Goal: Task Accomplishment & Management: Manage account settings

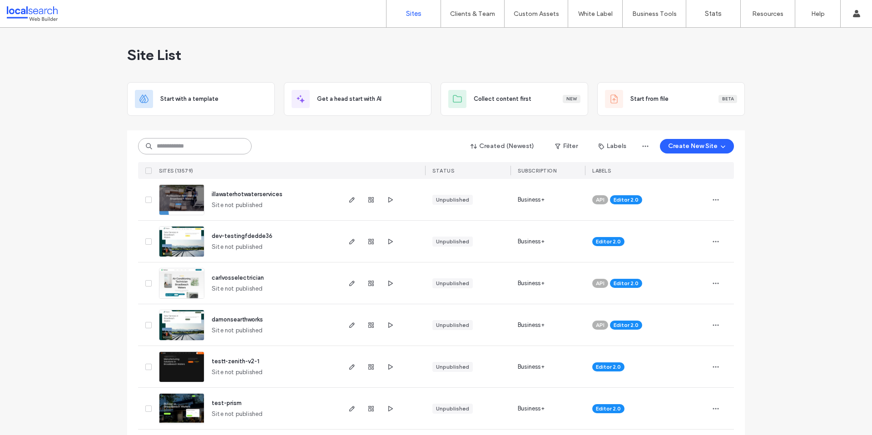
click at [216, 148] on input at bounding box center [195, 146] width 114 height 16
paste input "********"
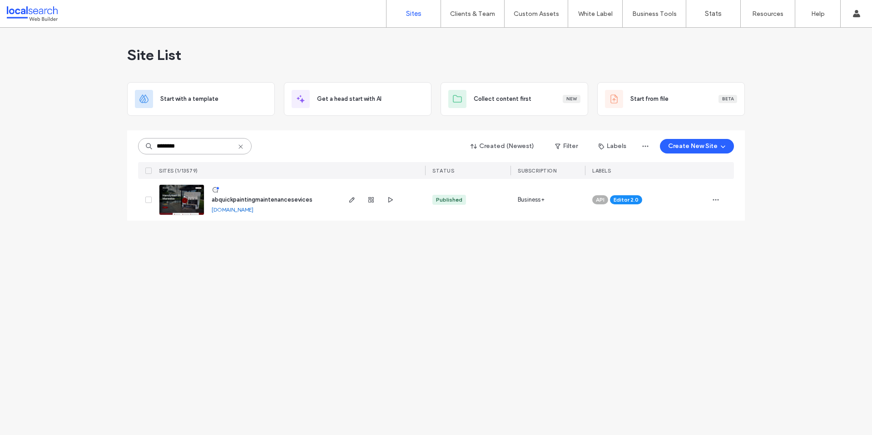
type input "********"
click at [238, 210] on link "abquickpaintingmaintenancesevices.webbuilder.localsearch.com.au" at bounding box center [233, 209] width 42 height 7
click at [176, 214] on img at bounding box center [181, 216] width 45 height 62
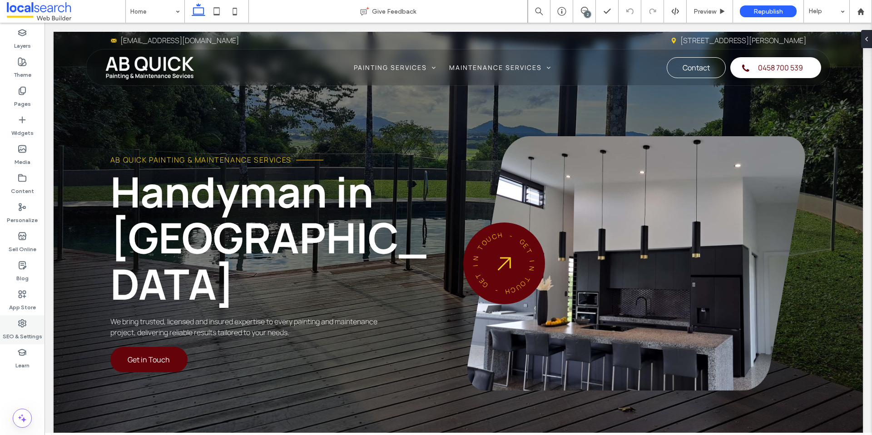
click at [21, 331] on label "SEO & Settings" at bounding box center [23, 334] width 40 height 13
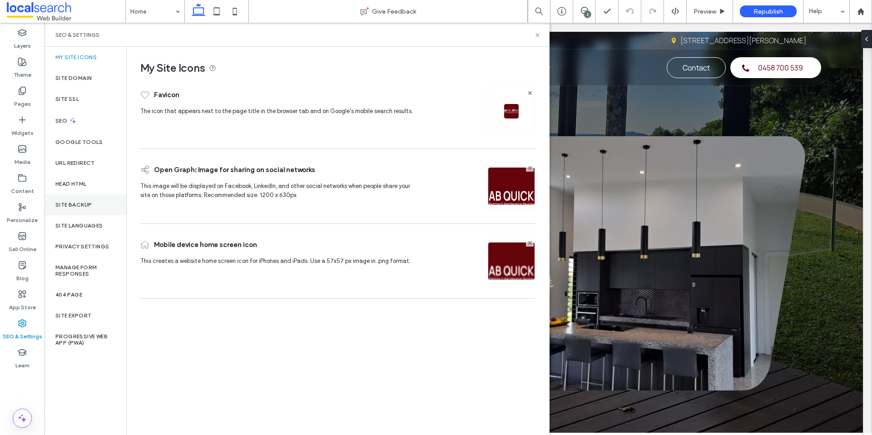
click at [70, 203] on label "Site Backup" at bounding box center [73, 205] width 36 height 6
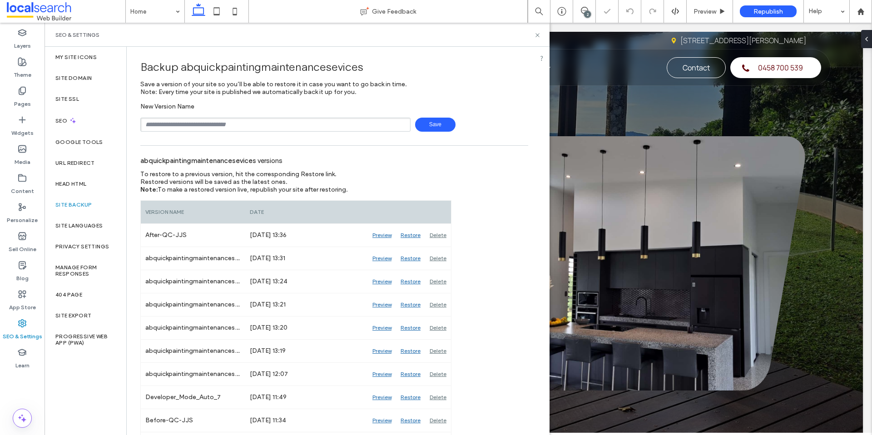
click at [179, 123] on input "text" at bounding box center [275, 125] width 270 height 14
type input "**********"
click at [441, 126] on span "Save" at bounding box center [435, 125] width 40 height 14
click at [84, 182] on label "Head HTML" at bounding box center [70, 184] width 31 height 6
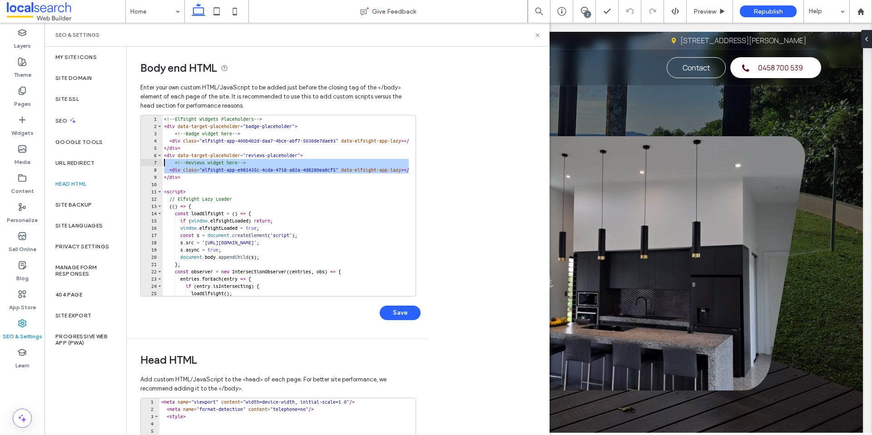
drag, startPoint x: 164, startPoint y: 178, endPoint x: 164, endPoint y: 162, distance: 16.4
click at [164, 162] on div "<!-- Elfsight Widgets Placeholders --> < div data-target-placeholder = "badge-p…" at bounding box center [427, 209] width 530 height 189
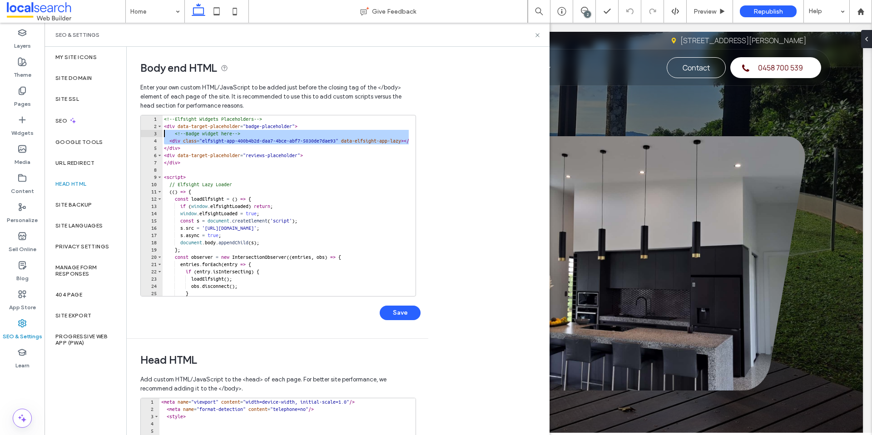
drag, startPoint x: 164, startPoint y: 146, endPoint x: 164, endPoint y: 135, distance: 10.9
click at [164, 135] on div "<!-- Elfsight Widgets Placeholders --> < div data-target-placeholder = "badge-p…" at bounding box center [427, 209] width 530 height 189
type textarea "******"
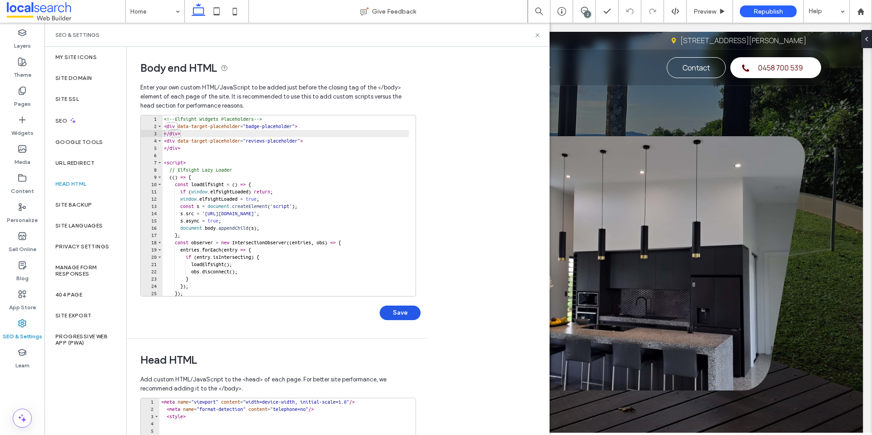
click at [416, 309] on button "Save" at bounding box center [400, 313] width 41 height 15
drag, startPoint x: 539, startPoint y: 35, endPoint x: 670, endPoint y: 10, distance: 133.6
click at [541, 35] on div "SEO & Settings" at bounding box center [297, 35] width 505 height 24
click at [539, 37] on icon at bounding box center [537, 35] width 7 height 7
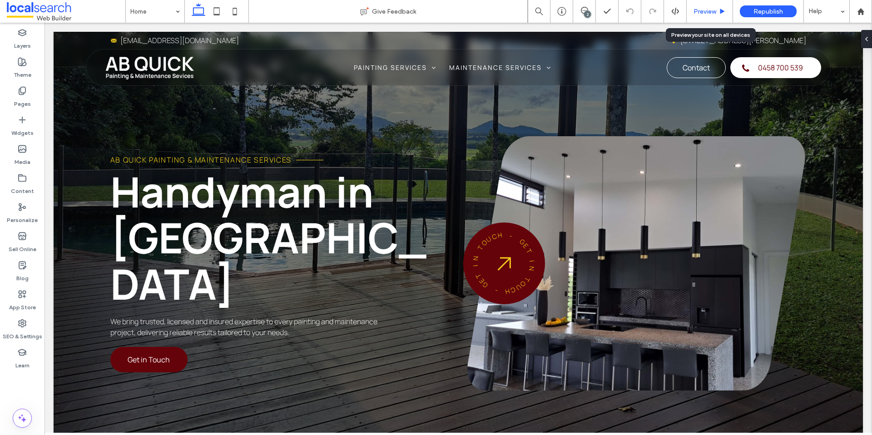
click at [702, 14] on span "Preview" at bounding box center [705, 12] width 23 height 8
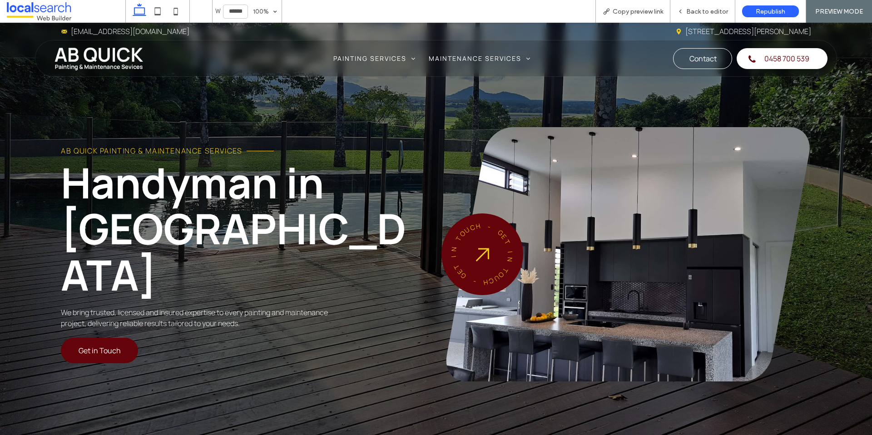
click at [719, 32] on link "4 Trevarthen st, Mareeba QLD 4880" at bounding box center [749, 31] width 126 height 10
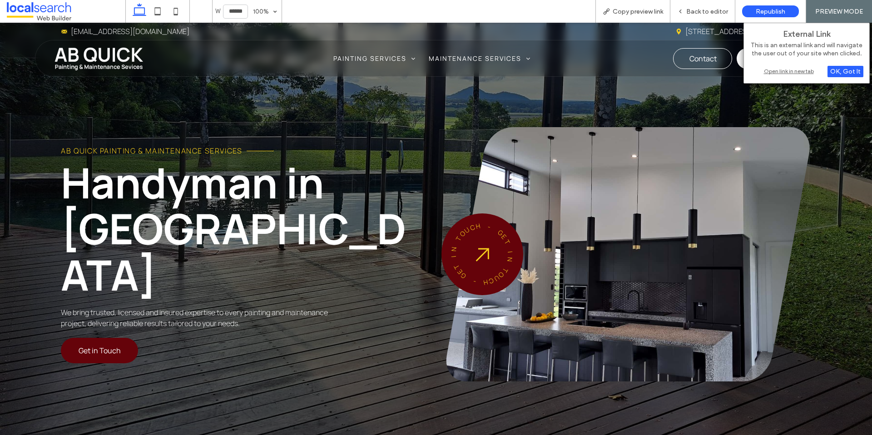
click at [795, 69] on div "Open link in new tab" at bounding box center [807, 71] width 114 height 10
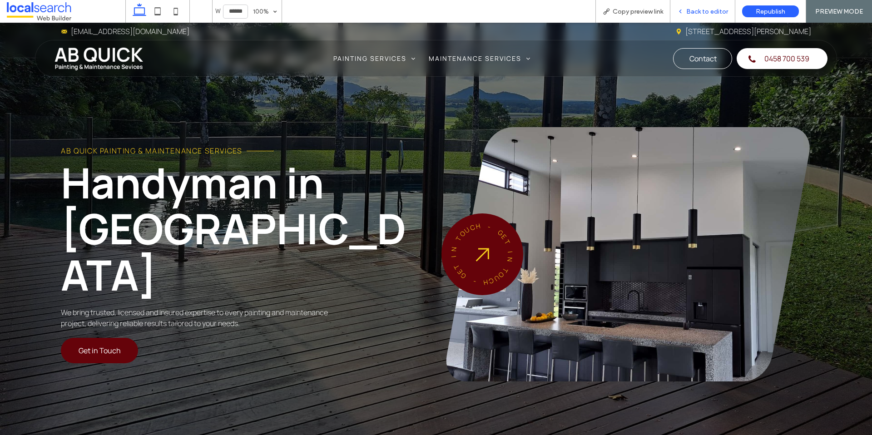
click at [707, 9] on span "Back to editor" at bounding box center [708, 12] width 42 height 8
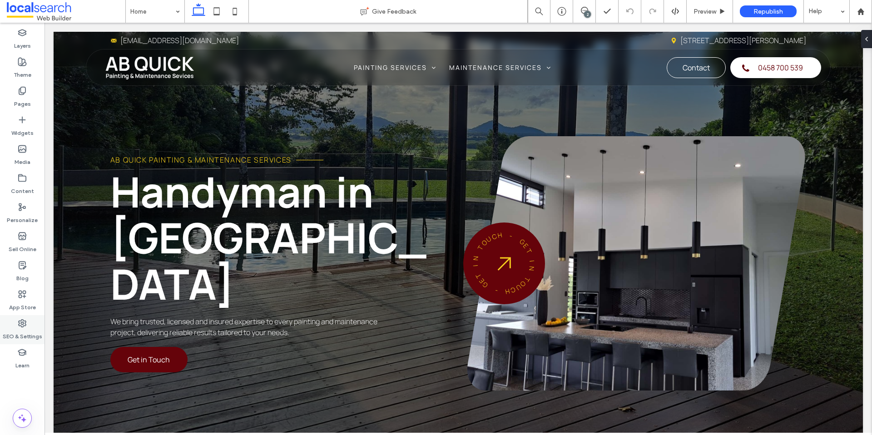
click at [23, 329] on label "SEO & Settings" at bounding box center [23, 334] width 40 height 13
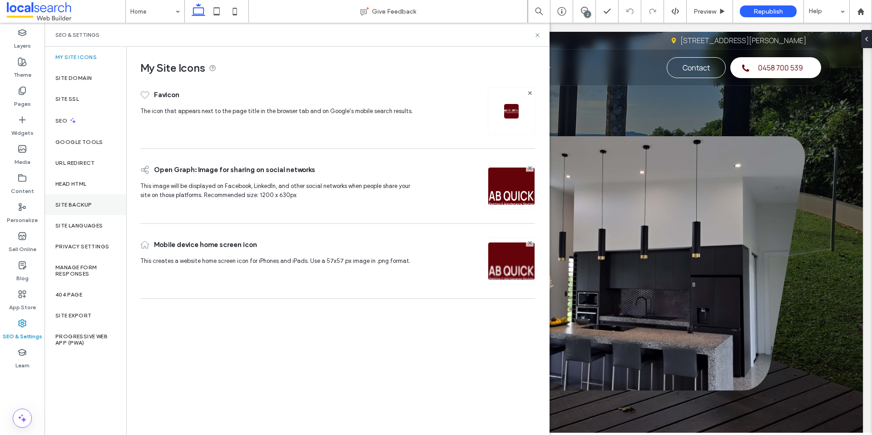
click at [91, 197] on div "Site Backup" at bounding box center [86, 204] width 82 height 21
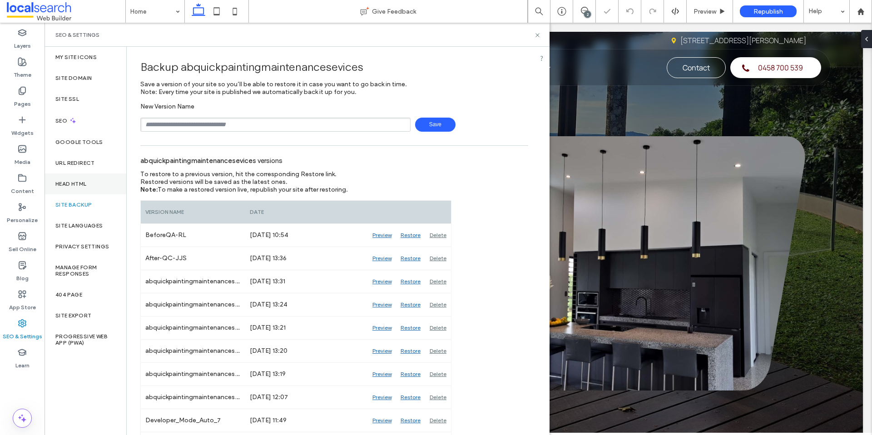
click at [74, 174] on div "Head HTML" at bounding box center [86, 184] width 82 height 21
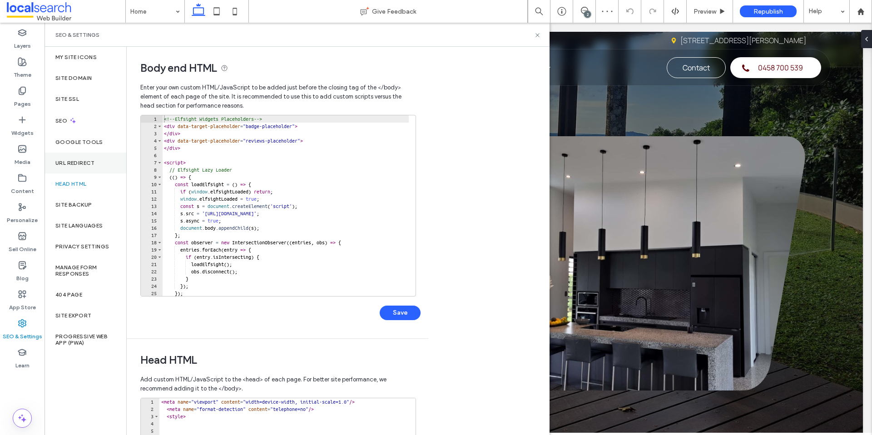
click at [76, 160] on label "URL Redirect" at bounding box center [75, 163] width 40 height 6
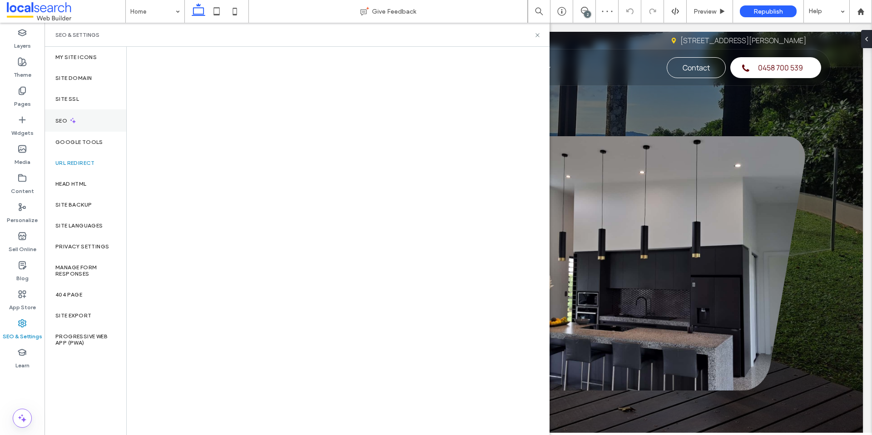
click at [72, 117] on icon at bounding box center [73, 121] width 8 height 8
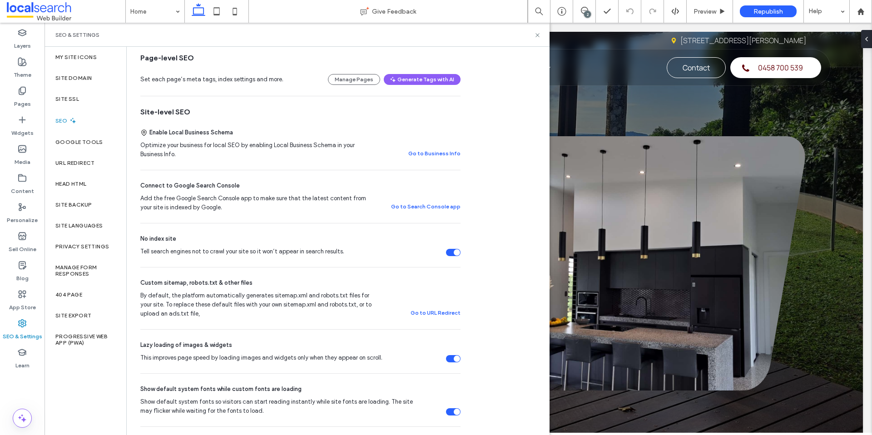
scroll to position [193, 0]
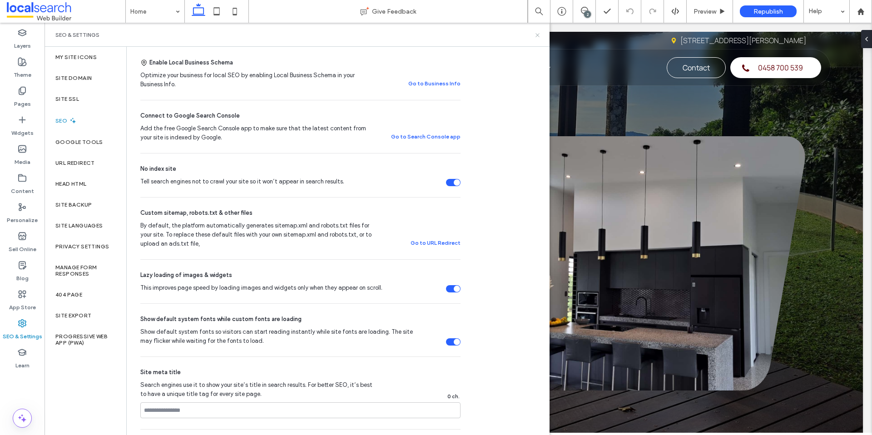
click at [538, 35] on icon at bounding box center [537, 35] width 7 height 7
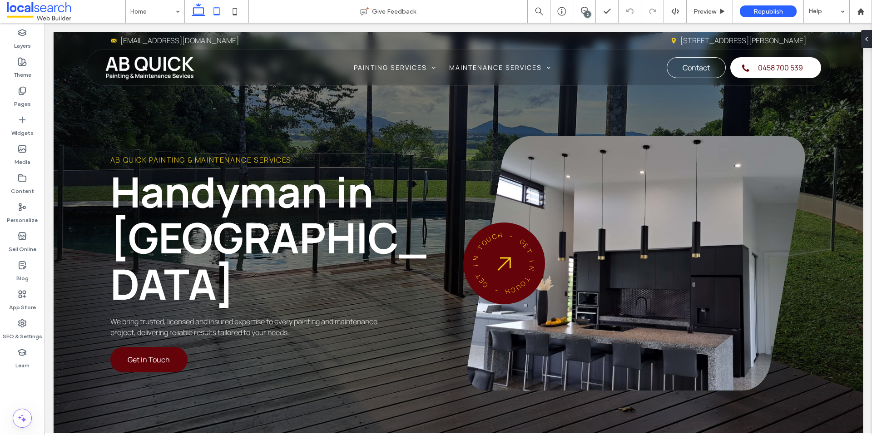
click at [215, 11] on icon at bounding box center [217, 11] width 18 height 18
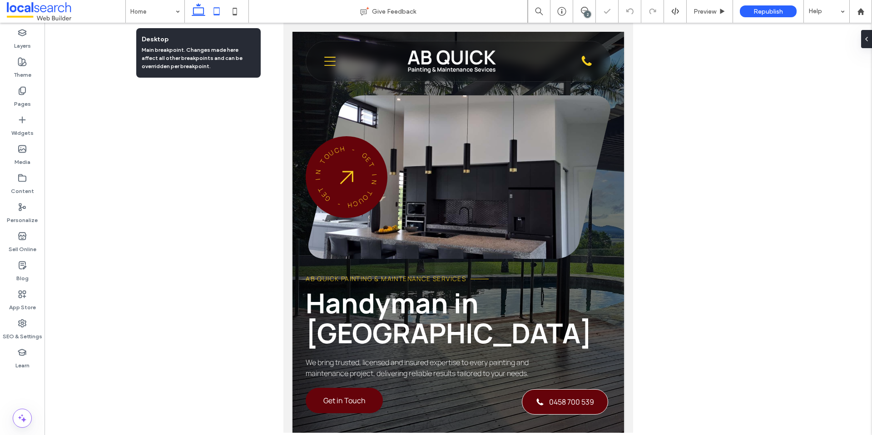
click at [196, 12] on icon at bounding box center [198, 11] width 18 height 18
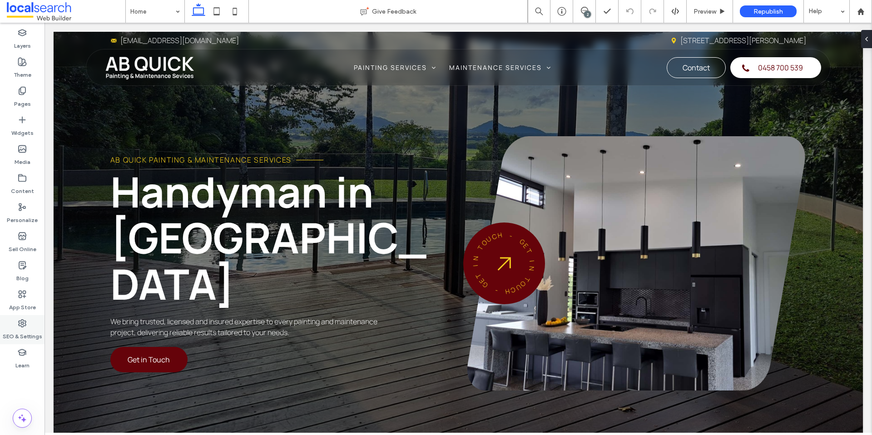
click at [25, 334] on label "SEO & Settings" at bounding box center [23, 334] width 40 height 13
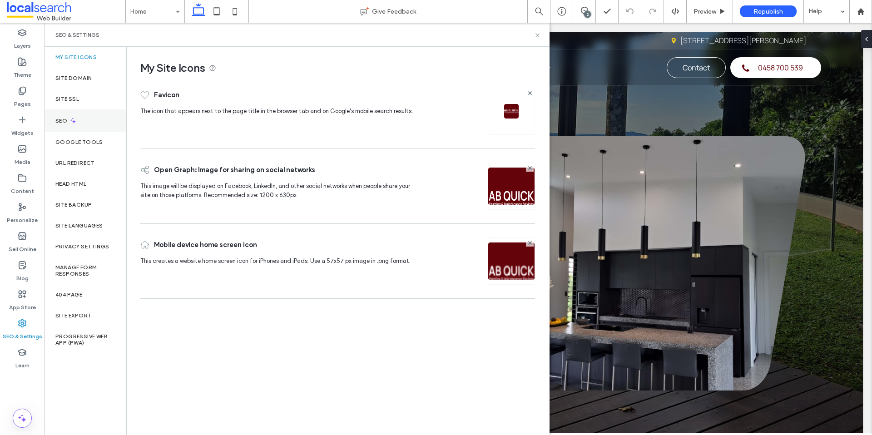
click at [86, 125] on div "SEO" at bounding box center [86, 121] width 82 height 22
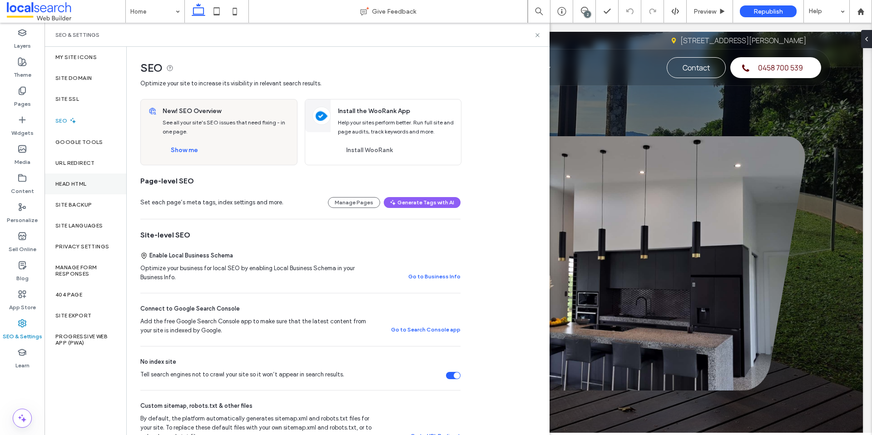
click at [91, 189] on div "Head HTML" at bounding box center [86, 184] width 82 height 21
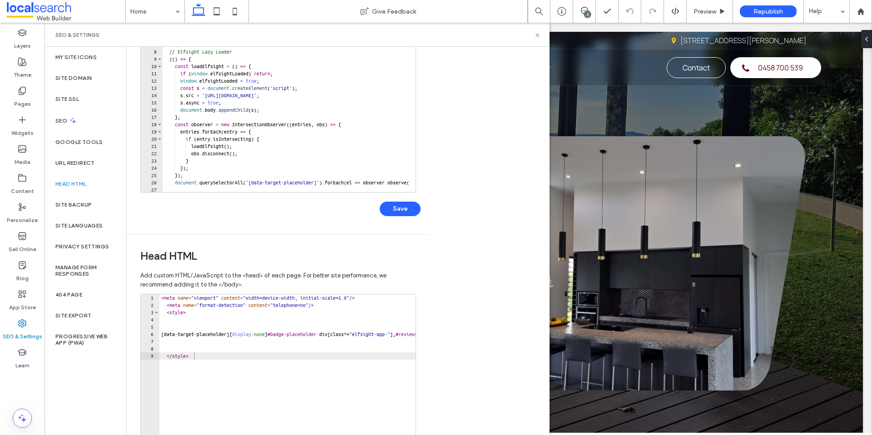
scroll to position [187, 0]
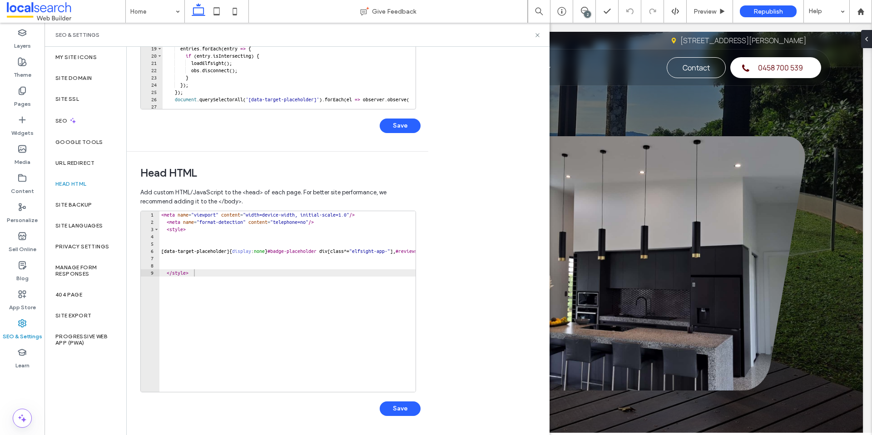
click at [162, 217] on div "< meta name = "viewport" content = "width=device-width, initial-scale=1.0" /> <…" at bounding box center [411, 305] width 504 height 189
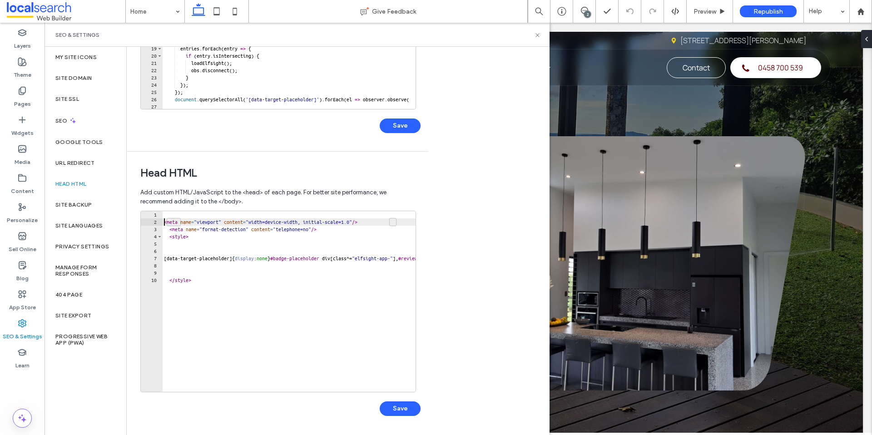
type textarea "**********"
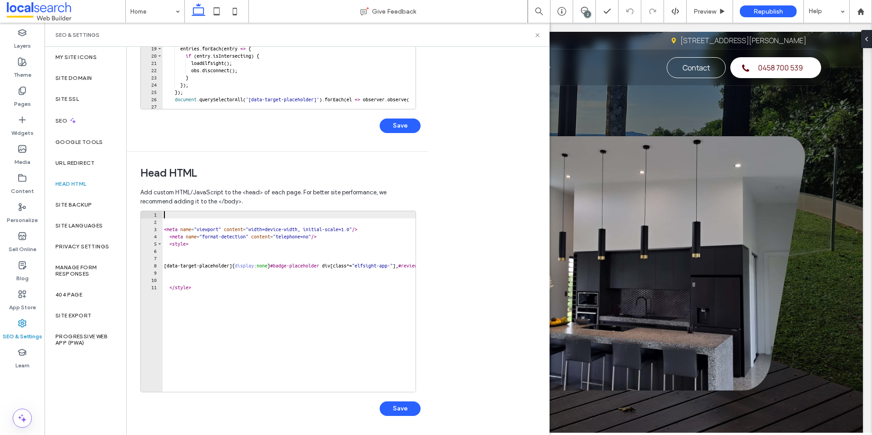
paste textarea "**********"
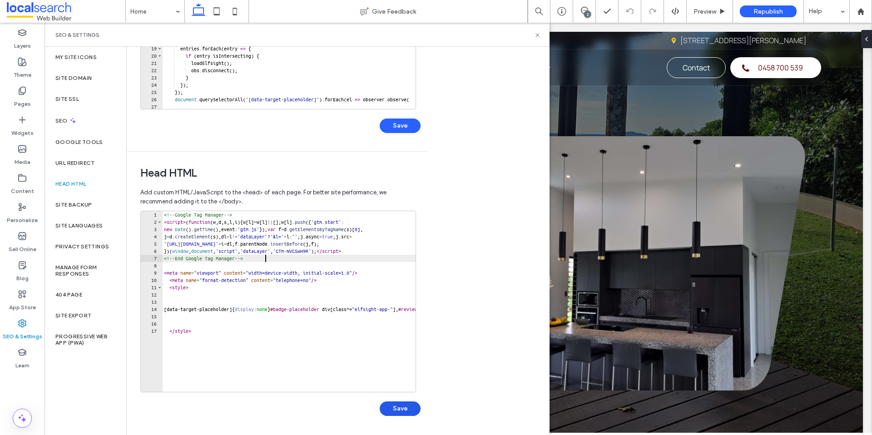
type textarea "**********"
click at [417, 405] on button "Save" at bounding box center [400, 409] width 41 height 15
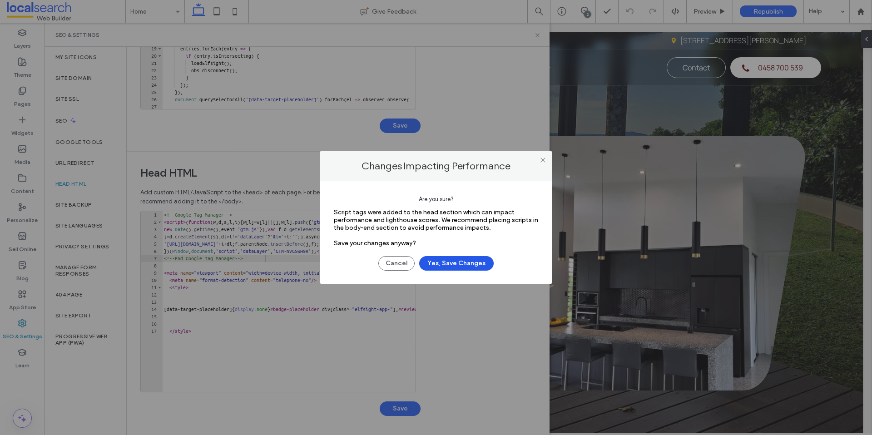
click at [443, 256] on button "Yes, Save Changes" at bounding box center [456, 263] width 75 height 15
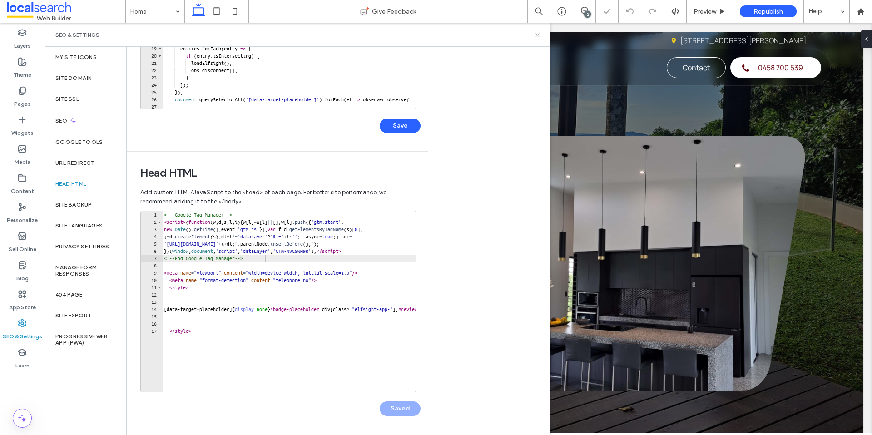
click at [536, 35] on icon at bounding box center [537, 35] width 7 height 7
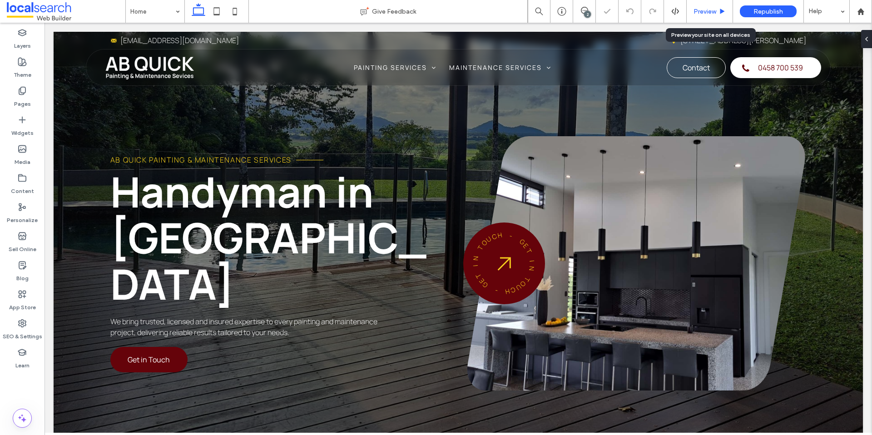
scroll to position [0, 0]
click at [756, 14] on span "Republish" at bounding box center [769, 12] width 30 height 8
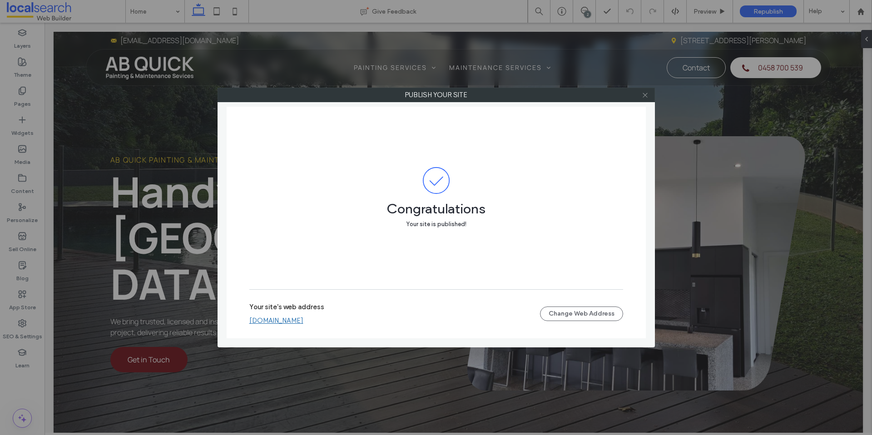
click at [645, 97] on icon at bounding box center [645, 95] width 7 height 7
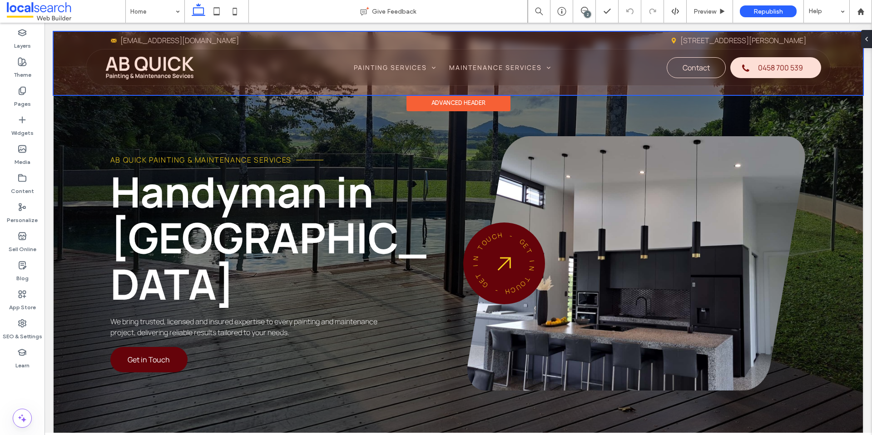
click at [714, 41] on div at bounding box center [459, 63] width 810 height 63
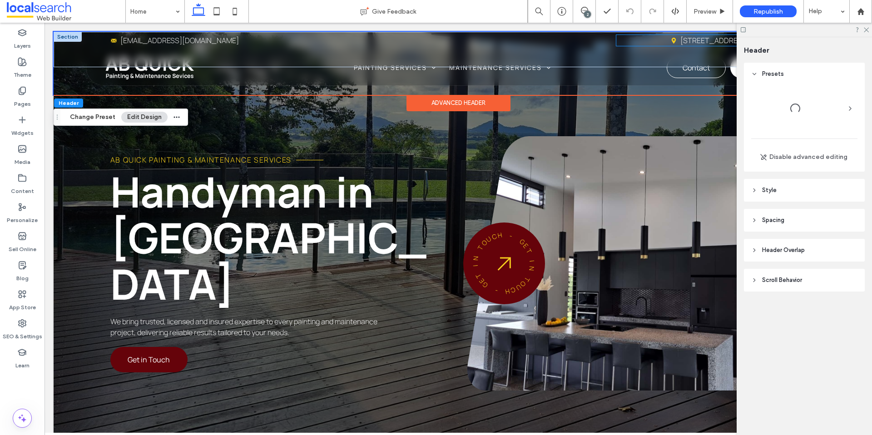
click at [728, 42] on link "4 Trevarthen st, Mareeba QLD 4880" at bounding box center [744, 40] width 126 height 10
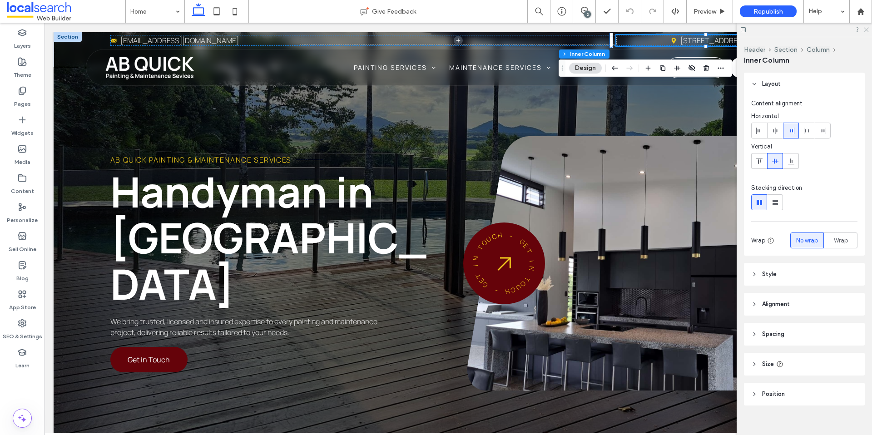
click at [865, 29] on icon at bounding box center [866, 29] width 6 height 6
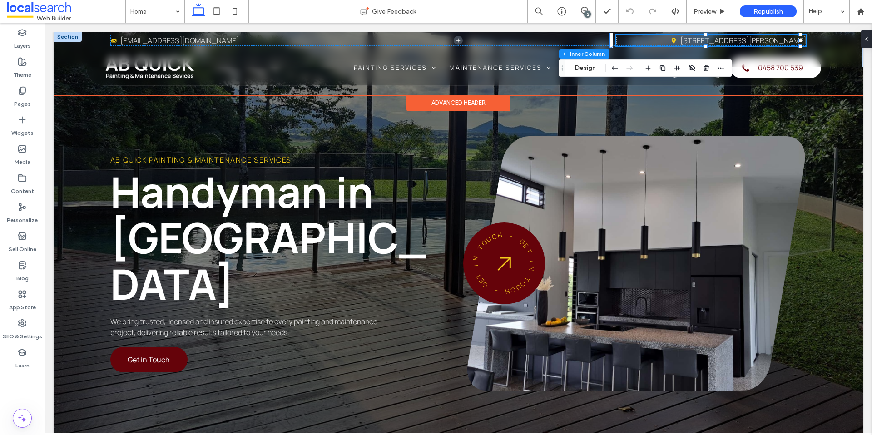
click at [757, 43] on link "4 Trevarthen st, Mareeba QLD 4880" at bounding box center [744, 40] width 126 height 10
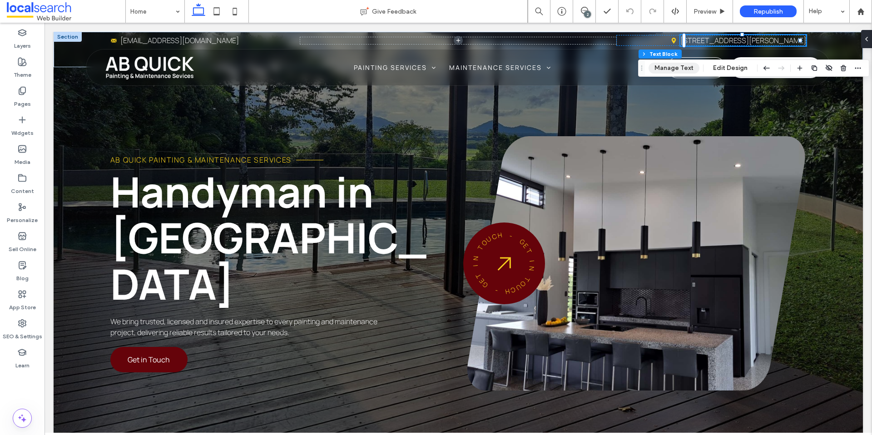
click at [687, 67] on button "Manage Text" at bounding box center [674, 68] width 51 height 11
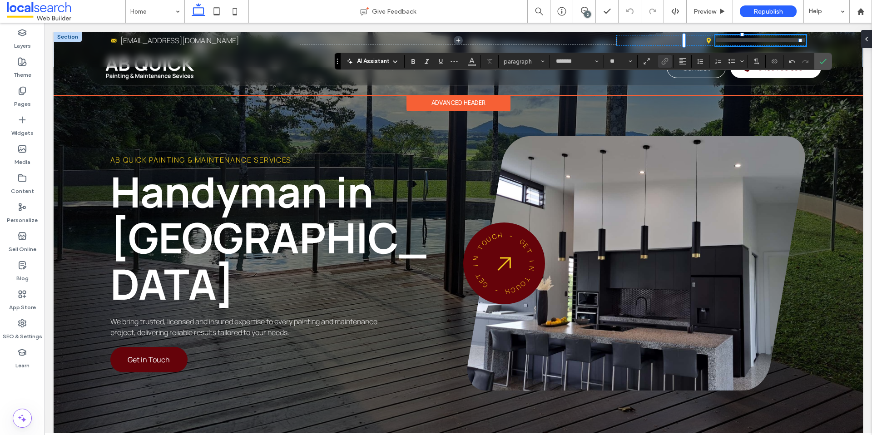
click at [719, 42] on link "**********" at bounding box center [761, 40] width 91 height 7
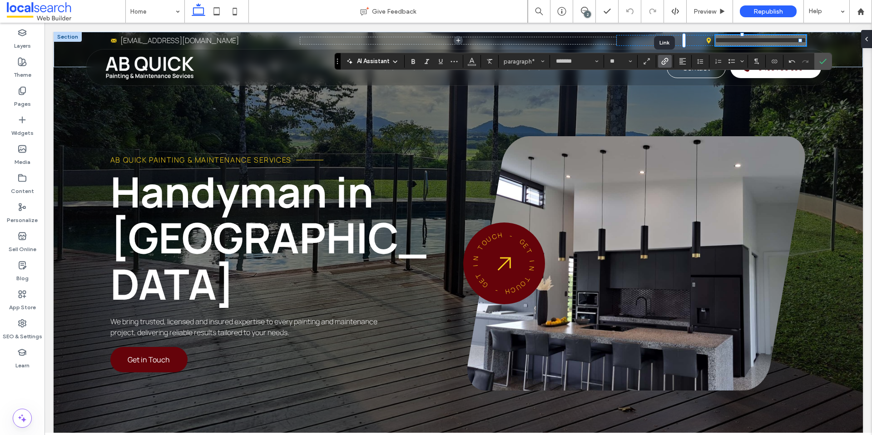
click at [666, 60] on use "Link" at bounding box center [665, 61] width 7 height 7
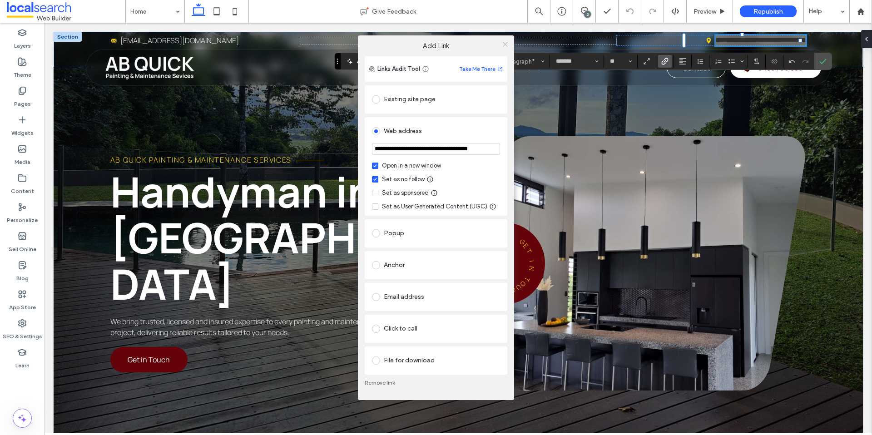
click at [505, 40] on span at bounding box center [505, 45] width 7 height 14
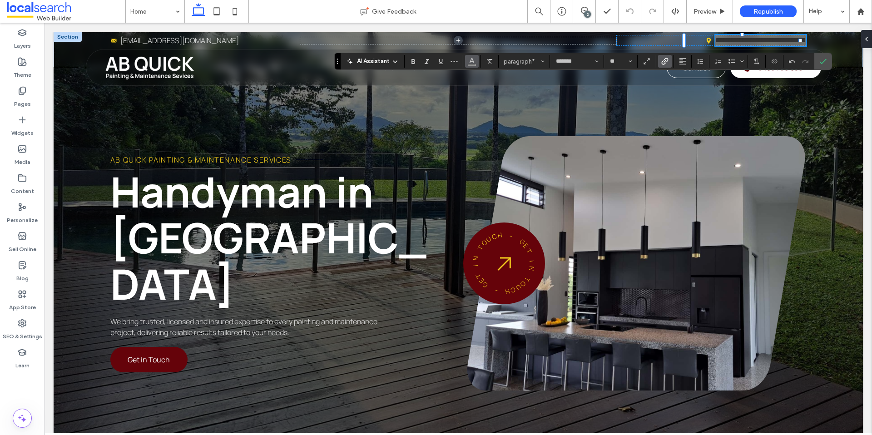
click at [470, 62] on use "Color" at bounding box center [471, 60] width 5 height 5
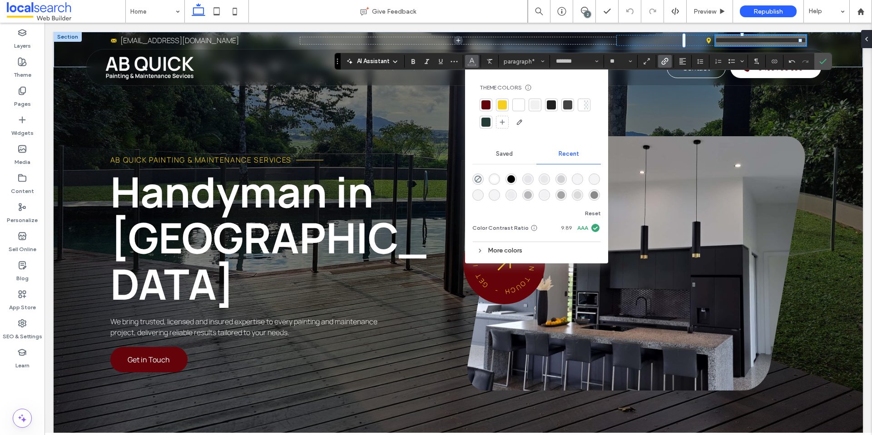
click at [588, 104] on div at bounding box center [586, 104] width 5 height 9
click at [827, 63] on label "Confirm" at bounding box center [824, 61] width 14 height 16
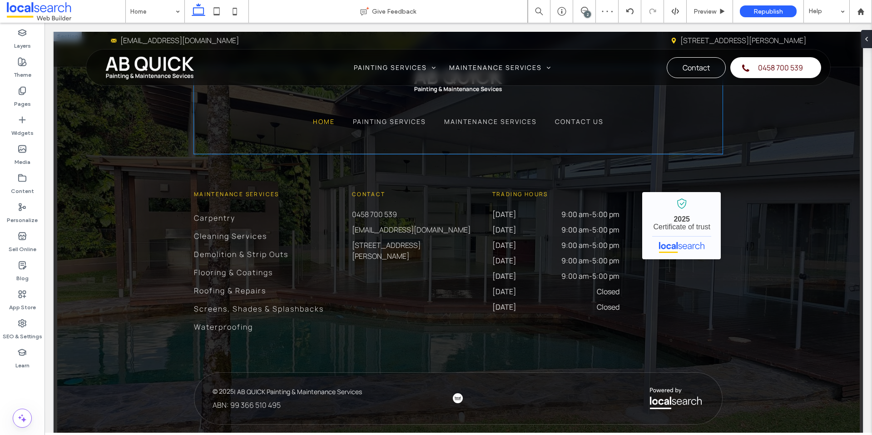
scroll to position [2662, 0]
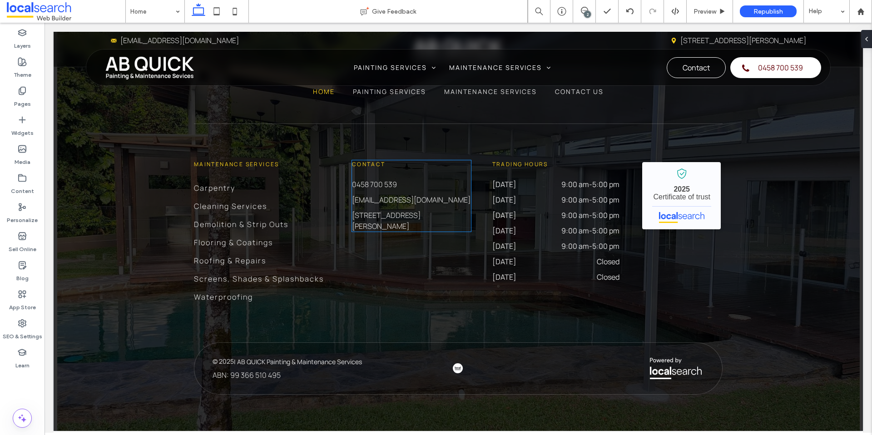
click at [407, 213] on link "4 Trevarthen st, Mareeba QLD 4880" at bounding box center [386, 220] width 69 height 21
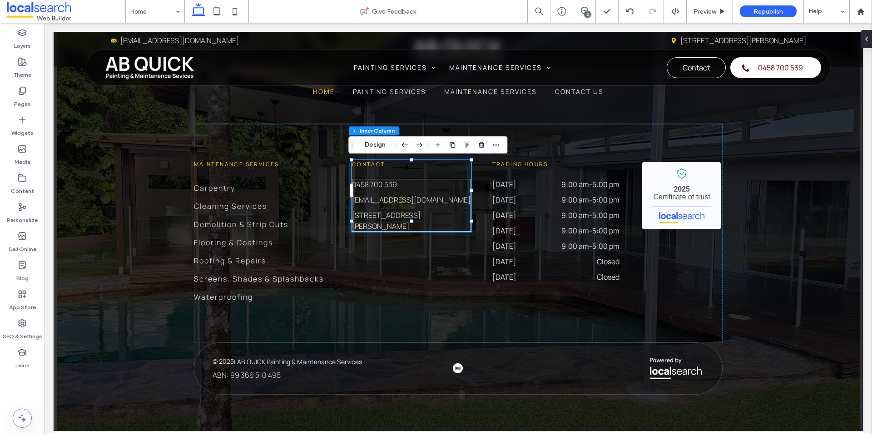
click at [407, 213] on link "4 Trevarthen st, Mareeba QLD 4880" at bounding box center [386, 220] width 69 height 21
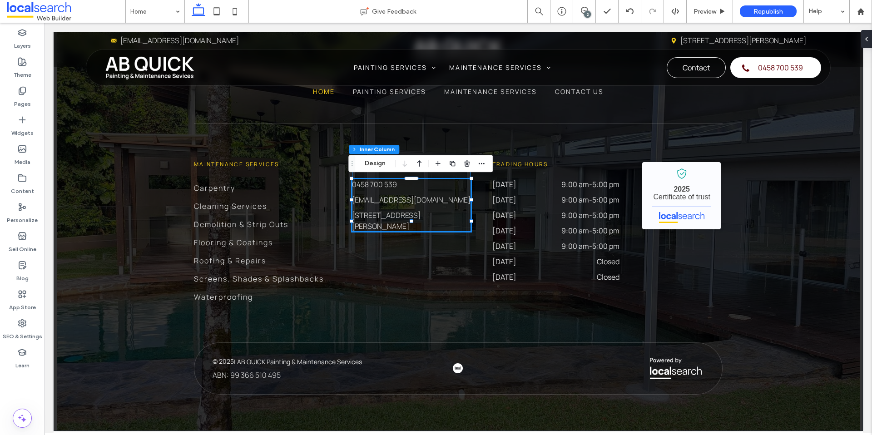
click at [407, 213] on link "4 Trevarthen st, Mareeba QLD 4880" at bounding box center [386, 220] width 69 height 21
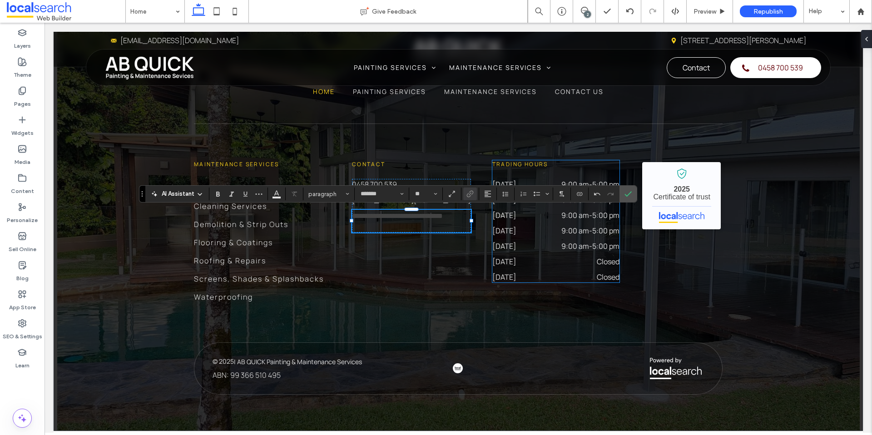
scroll to position [0, 0]
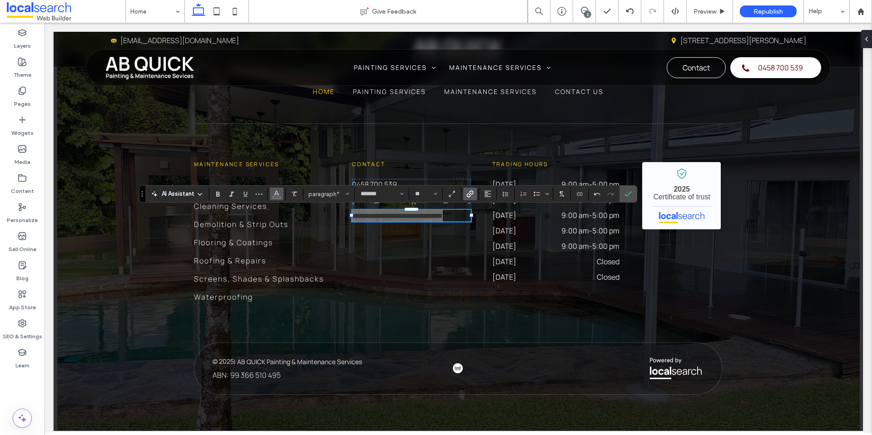
click at [280, 193] on button "Color" at bounding box center [277, 194] width 14 height 13
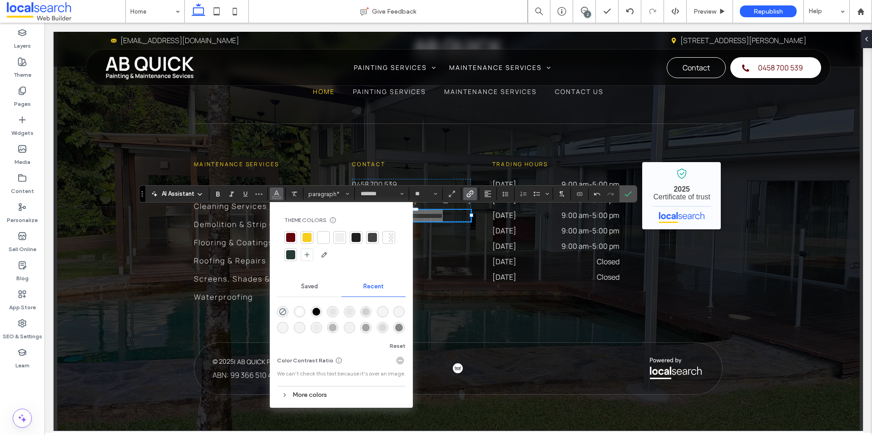
click at [393, 235] on div at bounding box center [391, 237] width 5 height 9
click at [633, 196] on label "Confirm" at bounding box center [629, 194] width 14 height 16
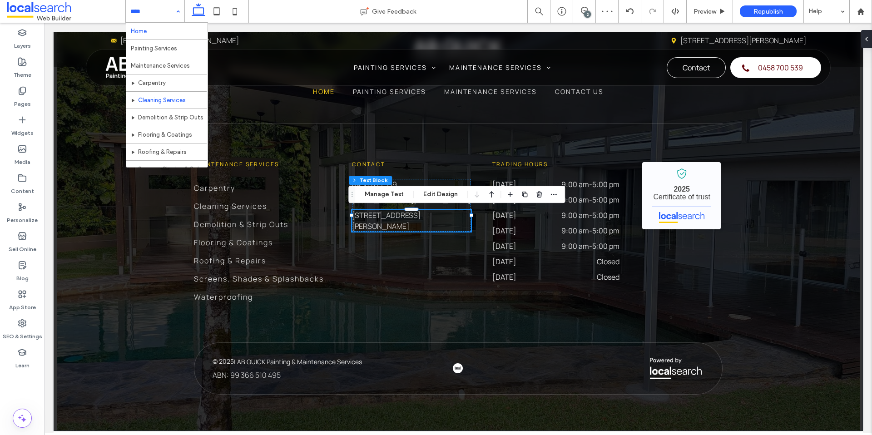
scroll to position [44, 0]
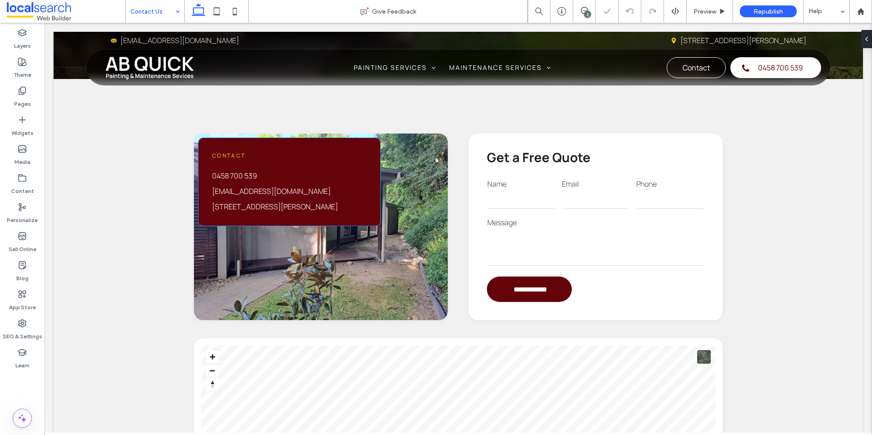
click at [287, 207] on link "4 Trevarthen st, Mareeba QLD 4880" at bounding box center [275, 207] width 126 height 10
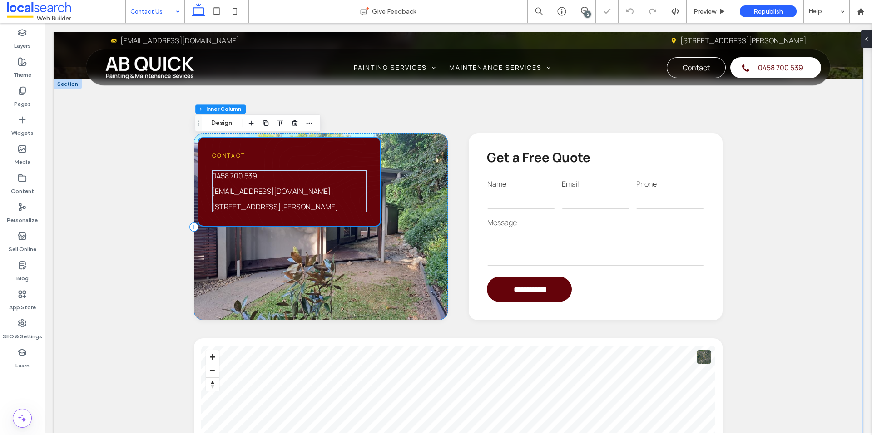
click at [281, 207] on link "4 Trevarthen st, Mareeba QLD 4880" at bounding box center [275, 207] width 126 height 10
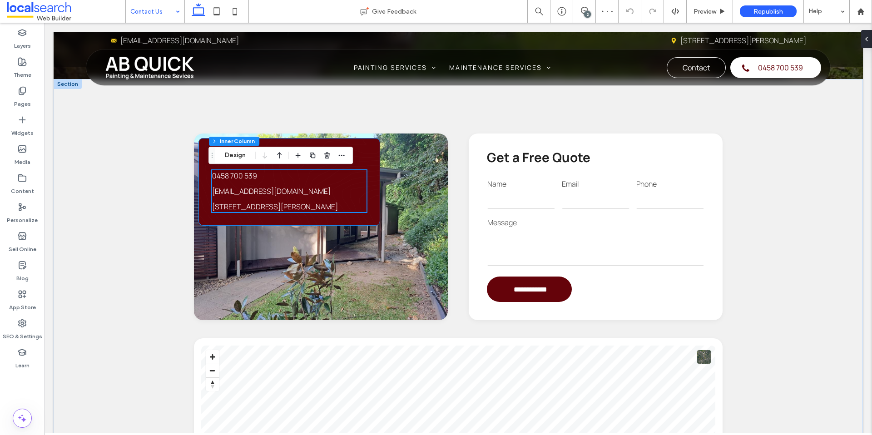
click at [275, 206] on link "4 Trevarthen st, Mareeba QLD 4880" at bounding box center [275, 207] width 126 height 10
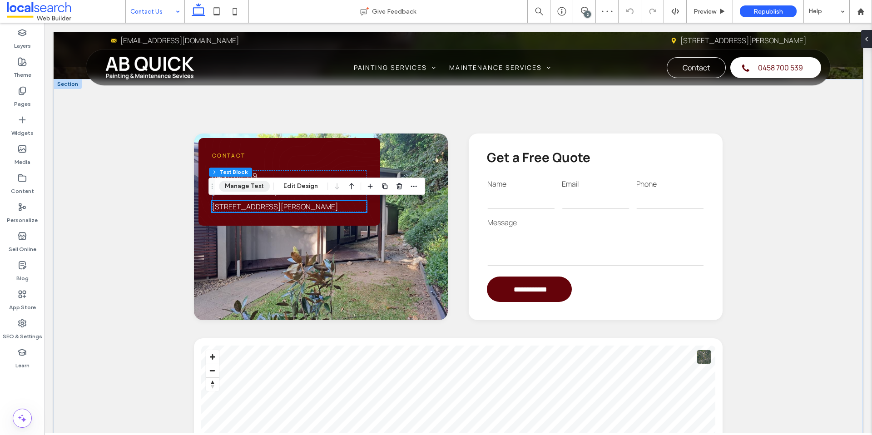
click at [258, 185] on button "Manage Text" at bounding box center [244, 186] width 51 height 11
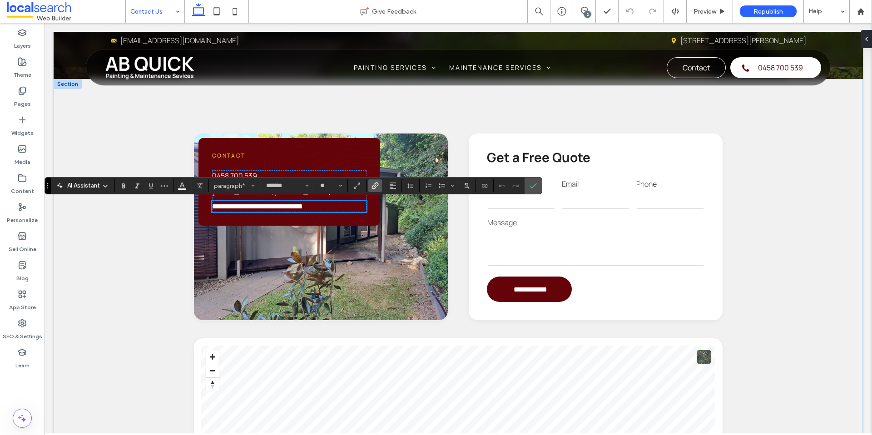
scroll to position [0, 0]
click at [182, 188] on icon "Color" at bounding box center [182, 184] width 7 height 7
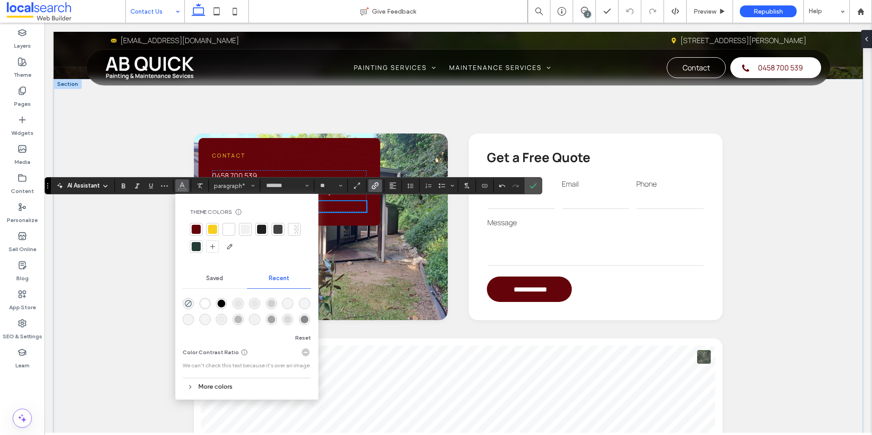
click at [294, 228] on div at bounding box center [296, 229] width 5 height 9
click at [530, 181] on span "Confirm" at bounding box center [532, 186] width 4 height 16
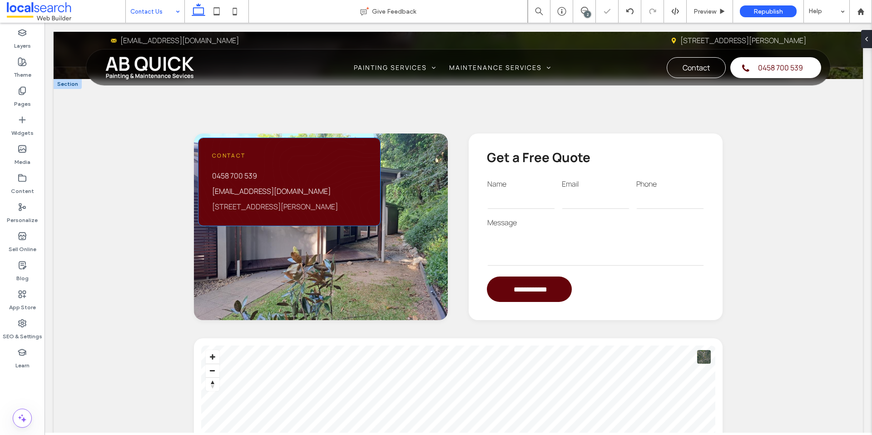
click at [267, 206] on link "4 Trevarthan Cl, Mareeba QLD 4880" at bounding box center [275, 207] width 126 height 10
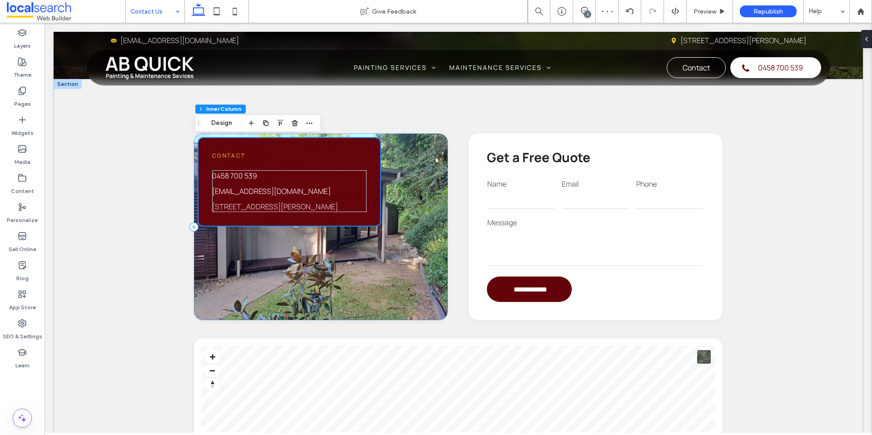
click at [276, 208] on link "4 Trevarthan Cl, Mareeba QLD 4880" at bounding box center [275, 207] width 126 height 10
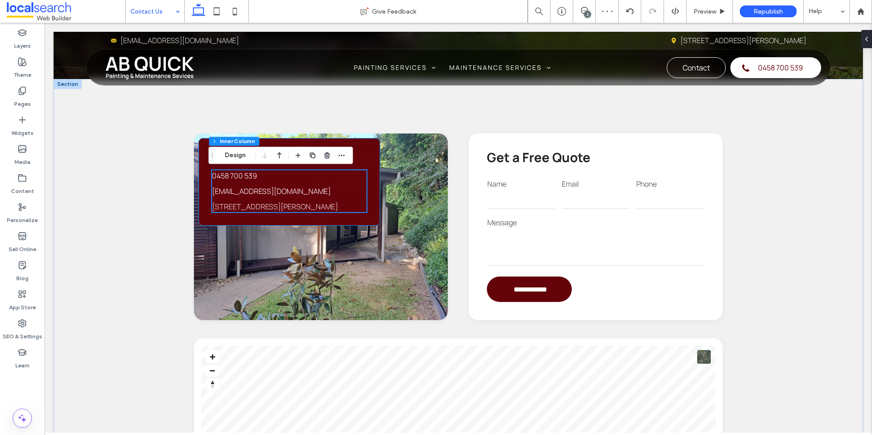
click at [278, 207] on link "4 Trevarthan Cl, Mareeba QLD 4880" at bounding box center [275, 207] width 126 height 10
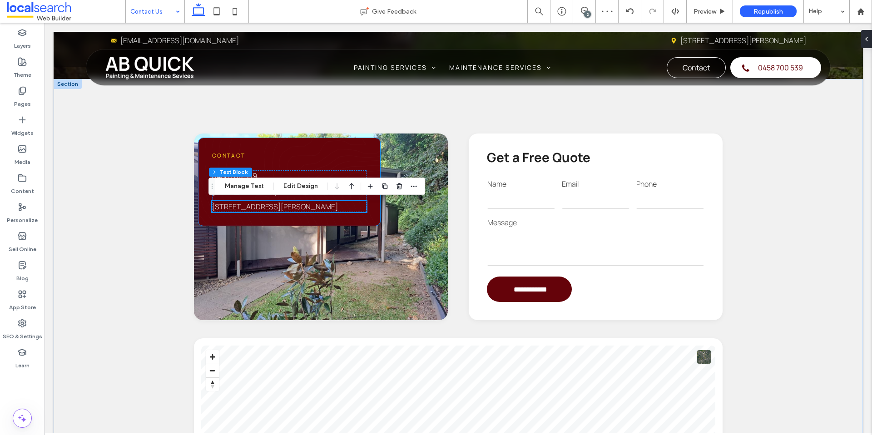
click at [280, 207] on link "4 Trevarthan Cl, Mareeba QLD 4880" at bounding box center [275, 207] width 126 height 10
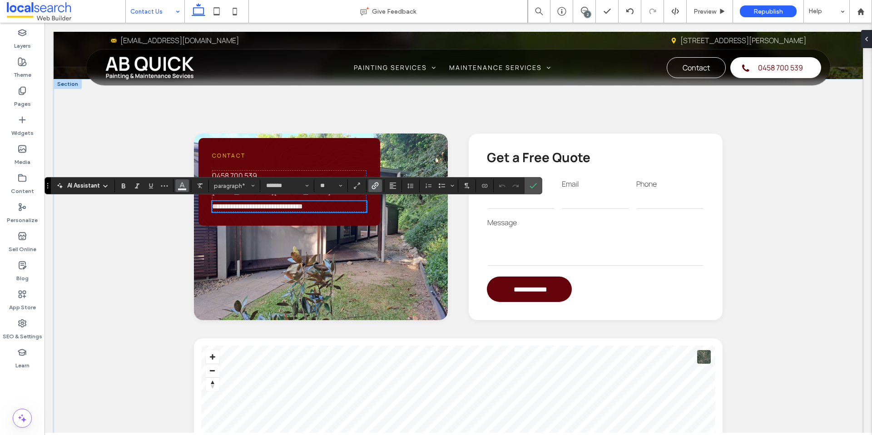
click at [182, 185] on icon "Color" at bounding box center [182, 184] width 7 height 7
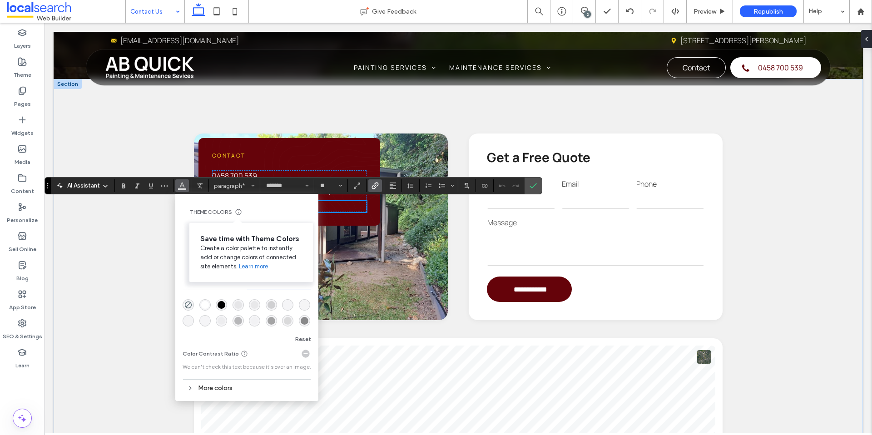
drag, startPoint x: 250, startPoint y: 217, endPoint x: 246, endPoint y: 229, distance: 12.2
click at [251, 223] on div "Save time with Theme Colors Create a color palette to instantly add or change c…" at bounding box center [251, 252] width 124 height 59
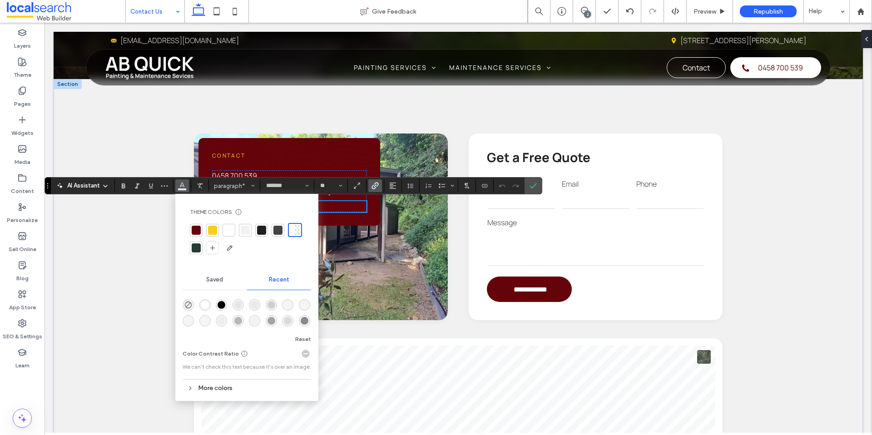
click at [233, 228] on div at bounding box center [229, 230] width 13 height 13
drag, startPoint x: 538, startPoint y: 188, endPoint x: 387, endPoint y: 205, distance: 151.8
click at [538, 188] on label "Confirm" at bounding box center [534, 186] width 14 height 16
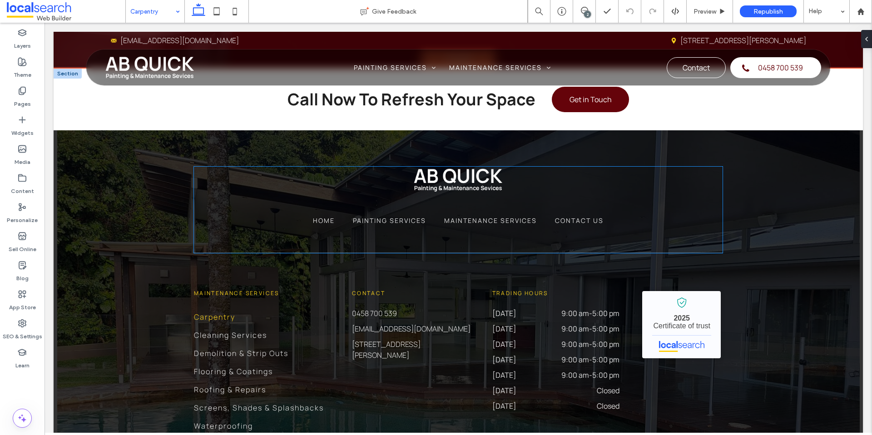
scroll to position [2483, 0]
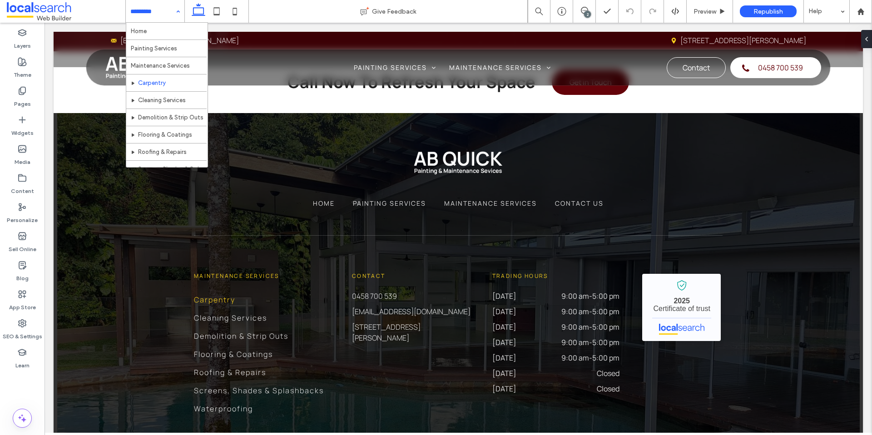
click at [161, 15] on input at bounding box center [152, 11] width 45 height 23
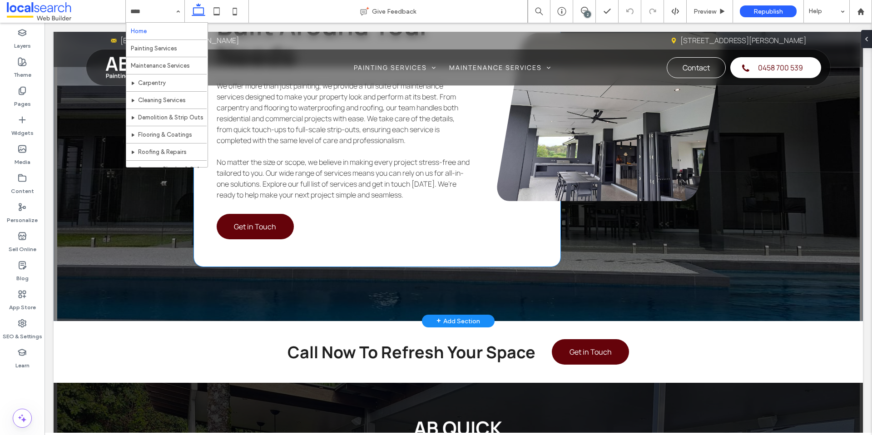
scroll to position [2662, 0]
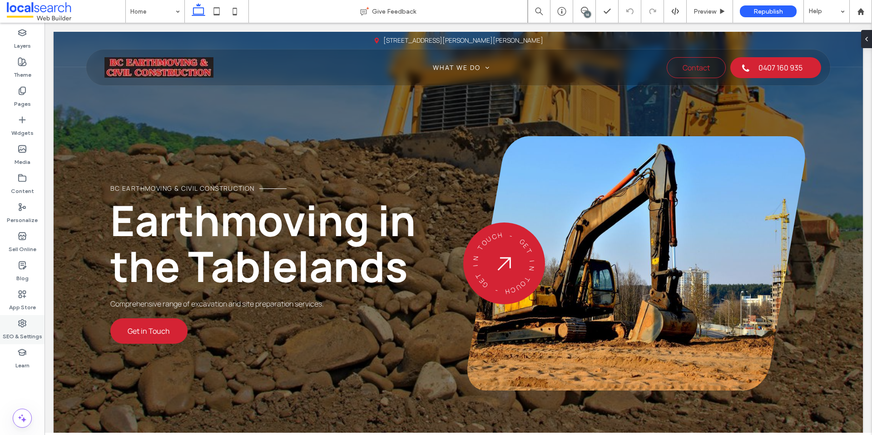
click at [26, 331] on label "SEO & Settings" at bounding box center [23, 334] width 40 height 13
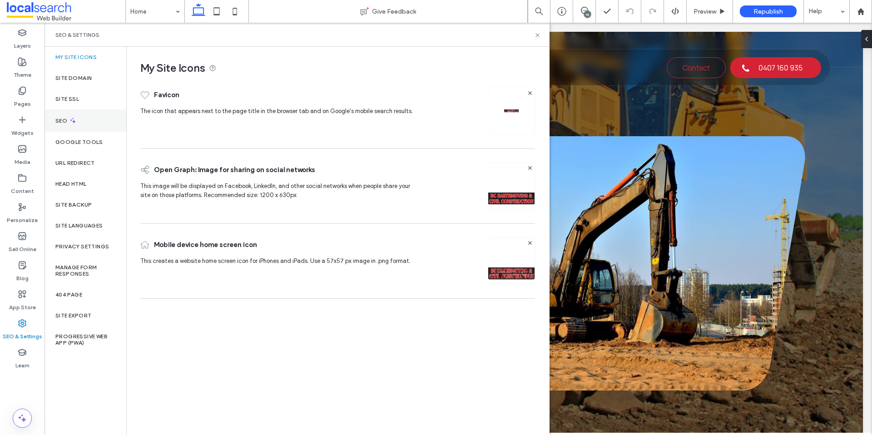
click at [84, 124] on div "SEO" at bounding box center [86, 121] width 82 height 22
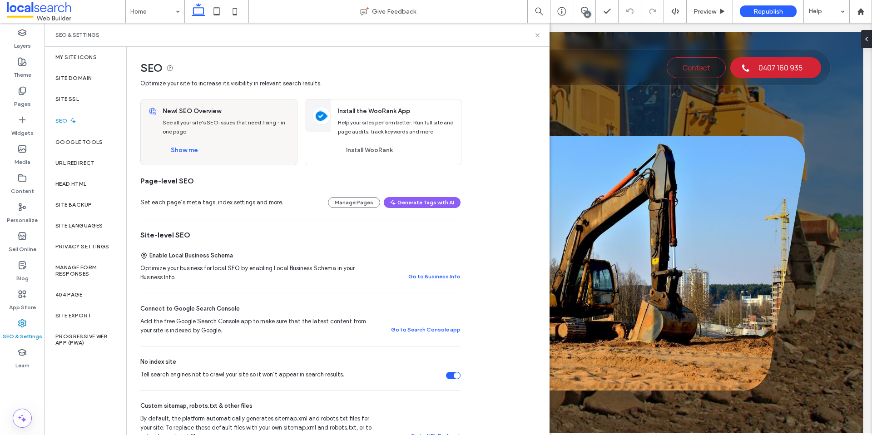
click at [189, 158] on div "New! SEO Overview See all your site's SEO issues that need fixing - in one page…" at bounding box center [227, 132] width 140 height 65
click at [187, 155] on button "Show me" at bounding box center [185, 150] width 44 height 15
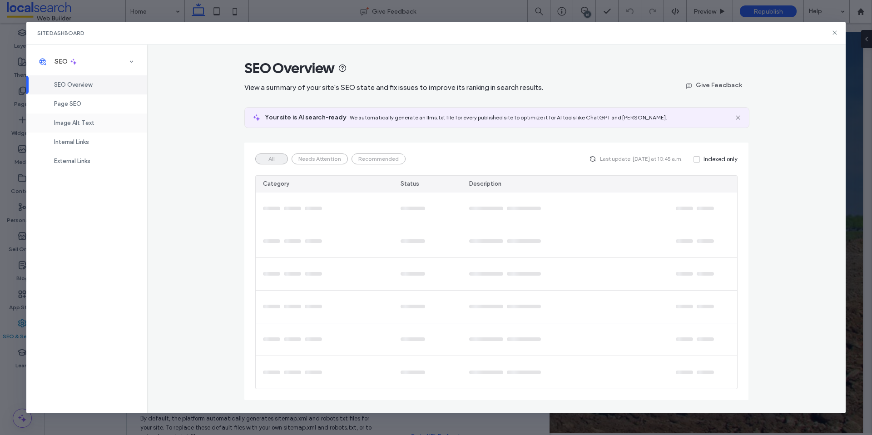
click at [73, 118] on div "Image Alt Text" at bounding box center [86, 123] width 121 height 19
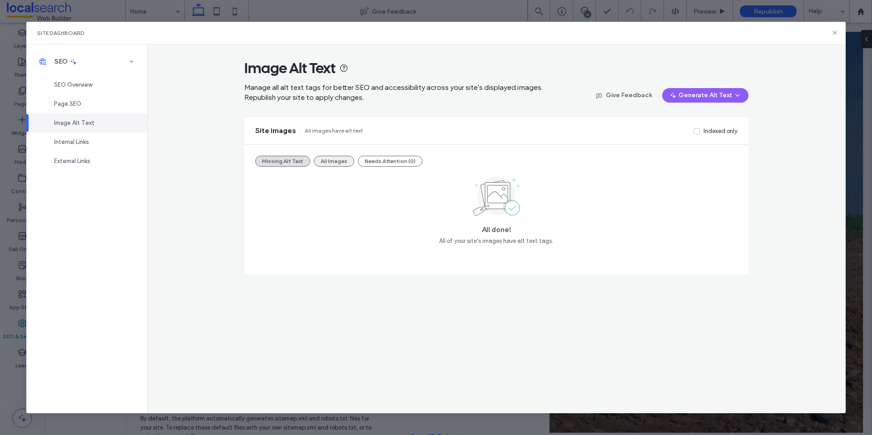
click at [334, 160] on button "All Images" at bounding box center [334, 161] width 40 height 11
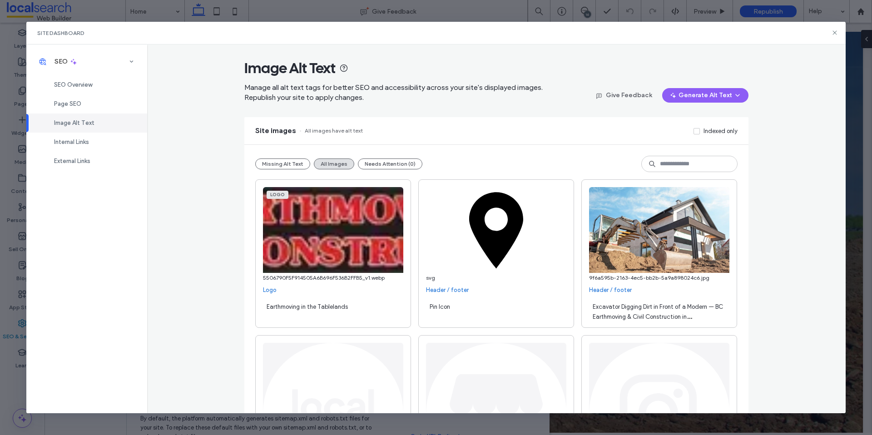
scroll to position [545, 0]
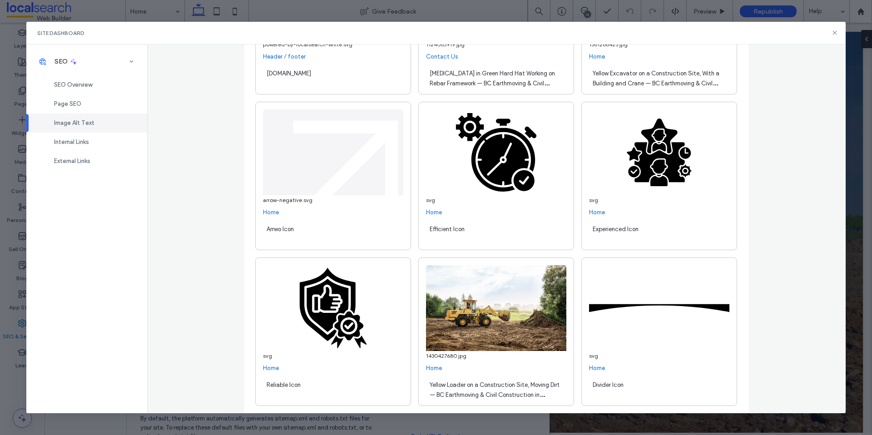
click at [287, 224] on div "Arrwo Icon" at bounding box center [333, 233] width 140 height 25
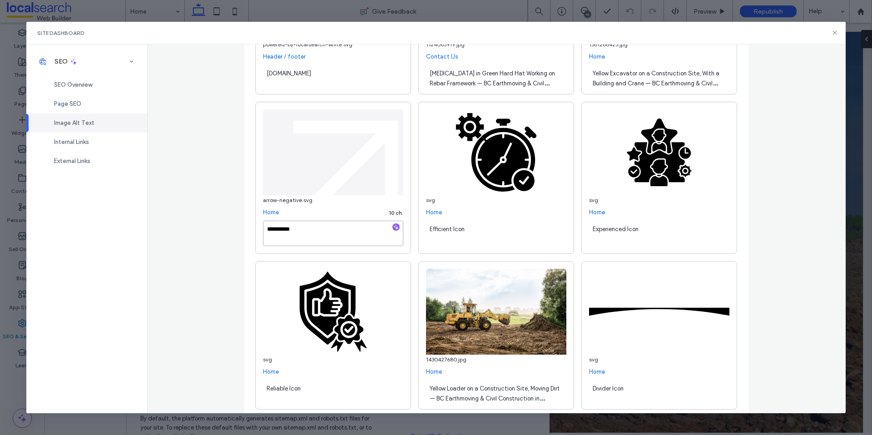
click at [280, 229] on textarea "**********" at bounding box center [333, 233] width 140 height 25
click at [277, 230] on textarea "**********" at bounding box center [333, 233] width 140 height 25
type textarea "**********"
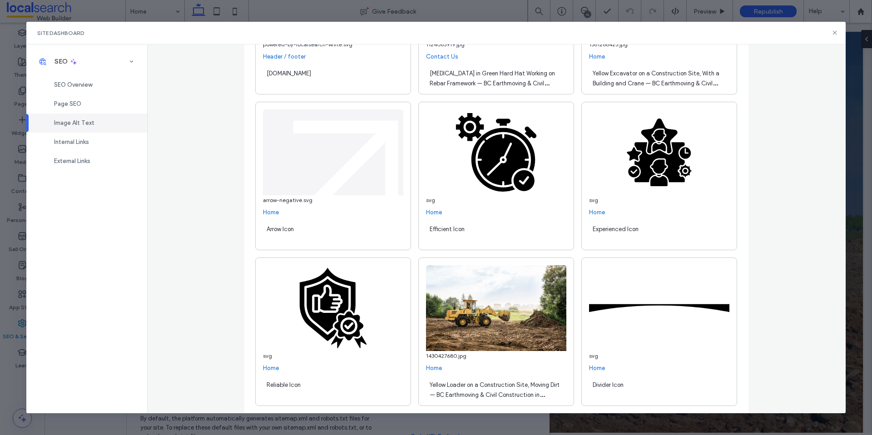
scroll to position [1325, 0]
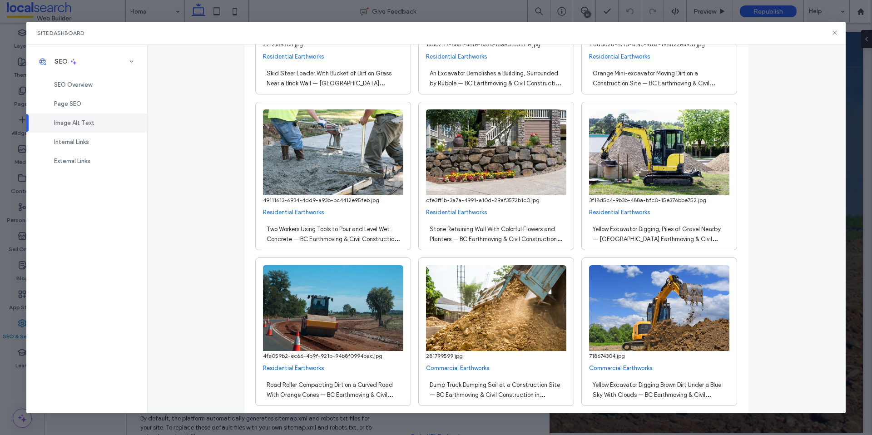
drag, startPoint x: 513, startPoint y: 227, endPoint x: 508, endPoint y: 234, distance: 8.1
click at [513, 228] on span "Stone Retaining Wall With Colorful Flowers and Planters — BC Earthmoving & Civi…" at bounding box center [496, 239] width 133 height 27
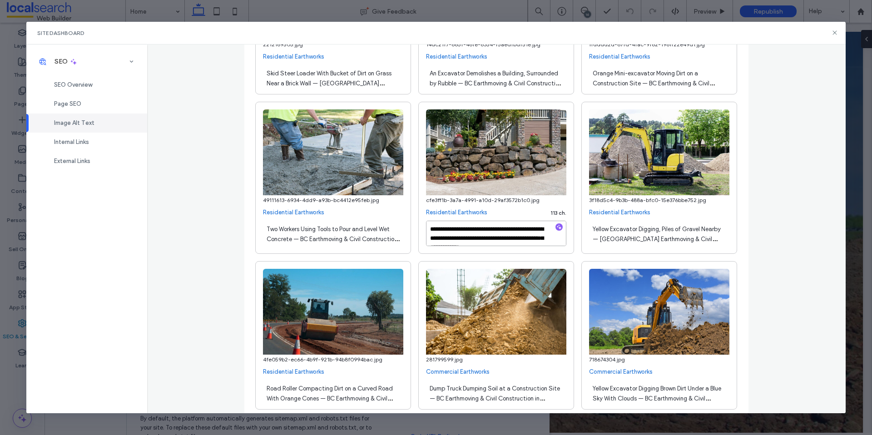
drag, startPoint x: 508, startPoint y: 232, endPoint x: 513, endPoint y: 244, distance: 12.6
click at [509, 234] on textarea "**********" at bounding box center [496, 233] width 140 height 25
drag, startPoint x: 509, startPoint y: 231, endPoint x: 515, endPoint y: 246, distance: 15.7
click at [509, 231] on textarea "**********" at bounding box center [496, 233] width 140 height 25
type textarea "**********"
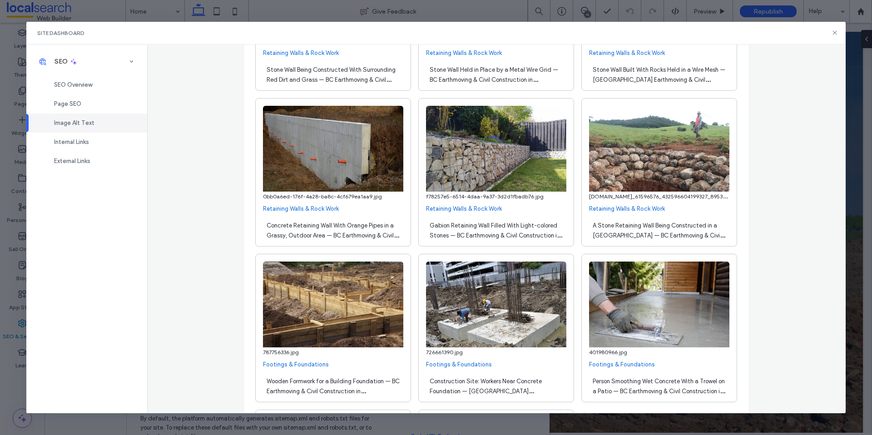
scroll to position [2571, 0]
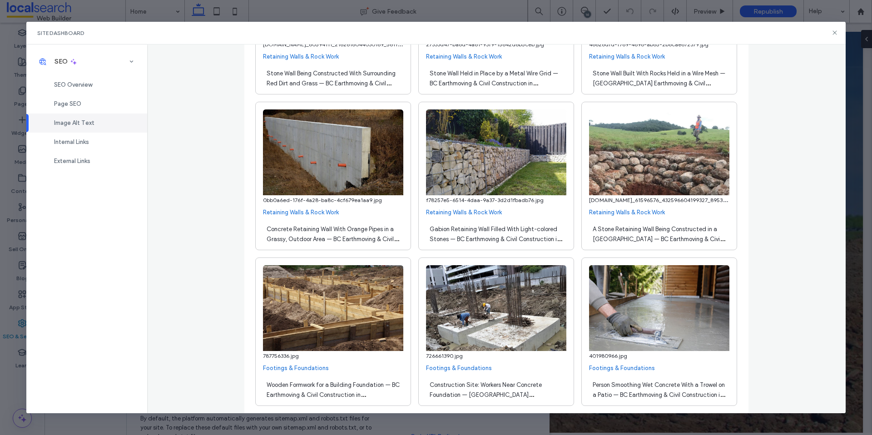
click at [542, 231] on span "Gabion Retaining Wall Filled With Light-colored Stones — BC Earthmoving & Civil…" at bounding box center [496, 239] width 132 height 27
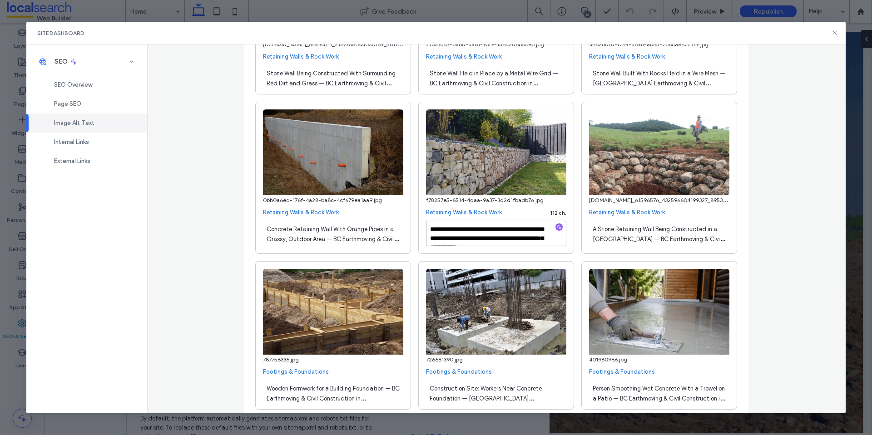
click at [439, 239] on textarea "**********" at bounding box center [496, 233] width 140 height 25
type textarea "**********"
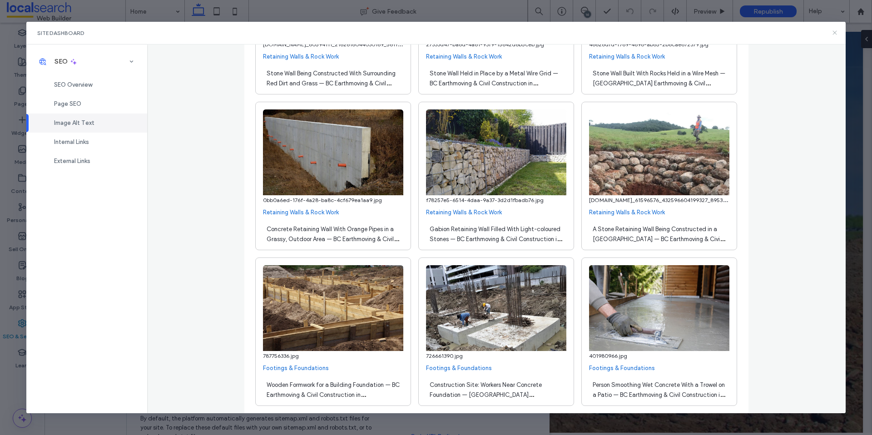
click at [836, 34] on use at bounding box center [835, 33] width 4 height 4
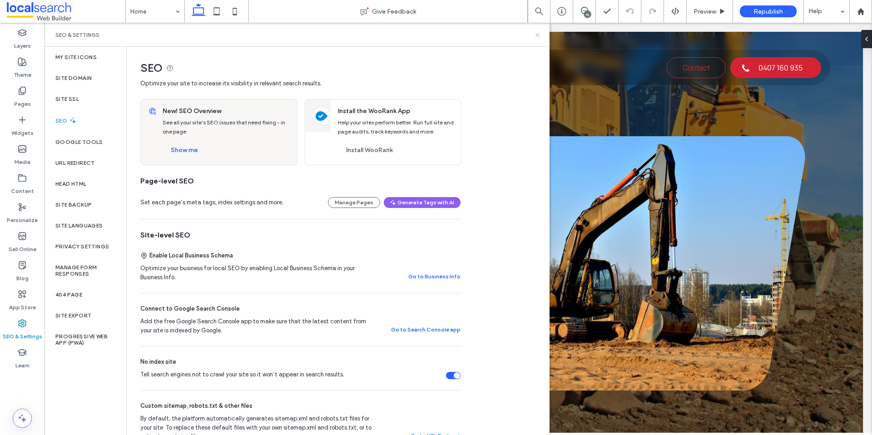
drag, startPoint x: 538, startPoint y: 35, endPoint x: 509, endPoint y: 12, distance: 36.5
click at [538, 35] on use at bounding box center [538, 35] width 4 height 4
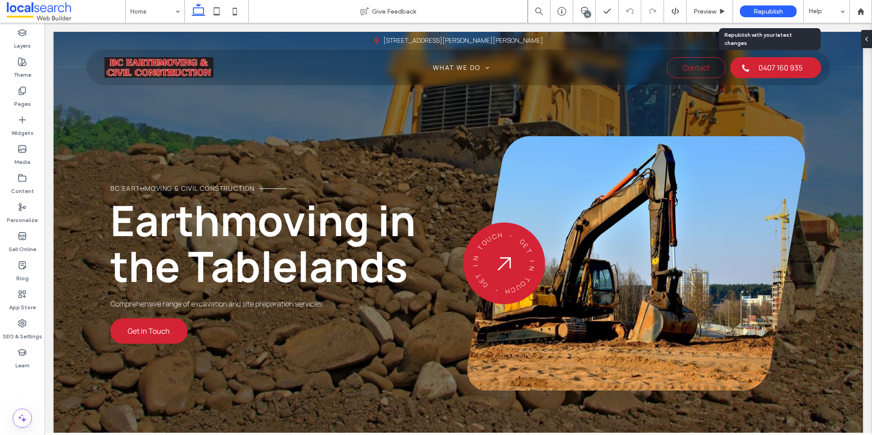
click at [762, 10] on span "Republish" at bounding box center [769, 12] width 30 height 8
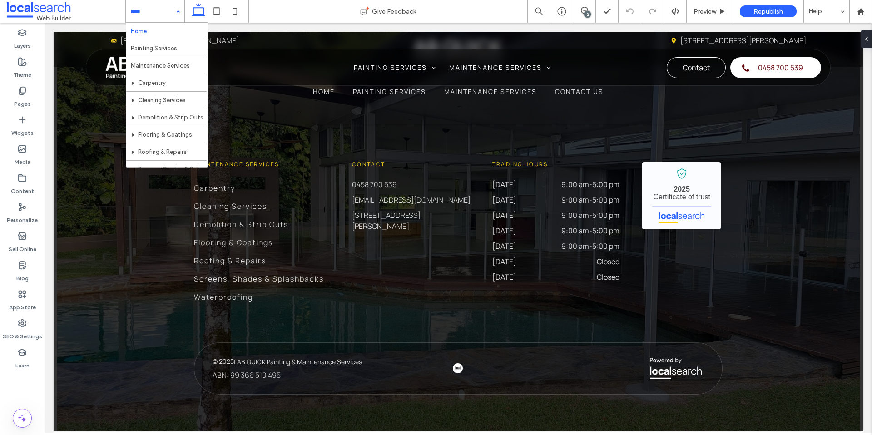
click at [172, 13] on div "Home Painting Services Maintenance Services Carpentry Cleaning Services Demolit…" at bounding box center [155, 11] width 59 height 23
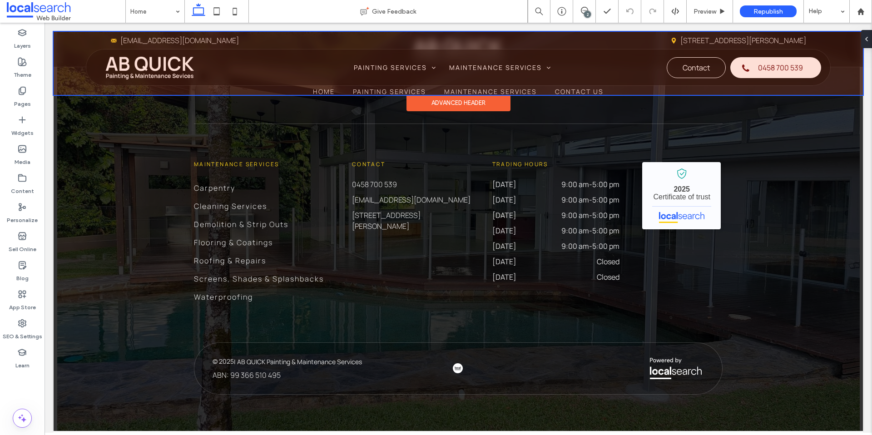
click at [137, 68] on div at bounding box center [459, 63] width 810 height 63
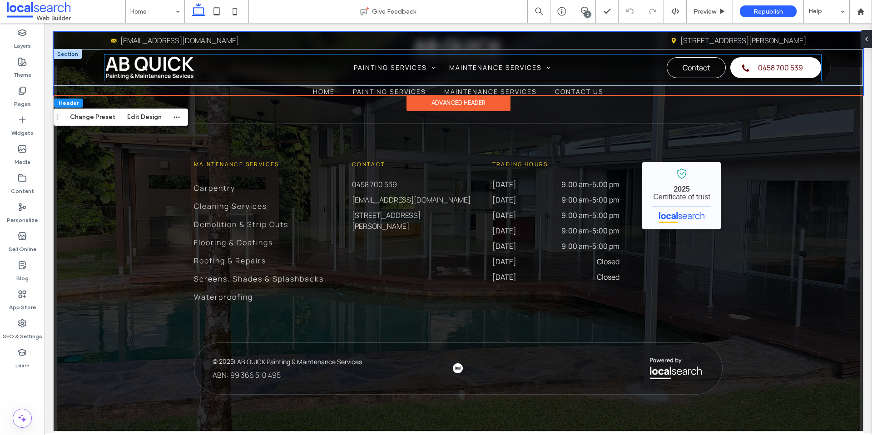
click at [144, 60] on div at bounding box center [150, 68] width 91 height 26
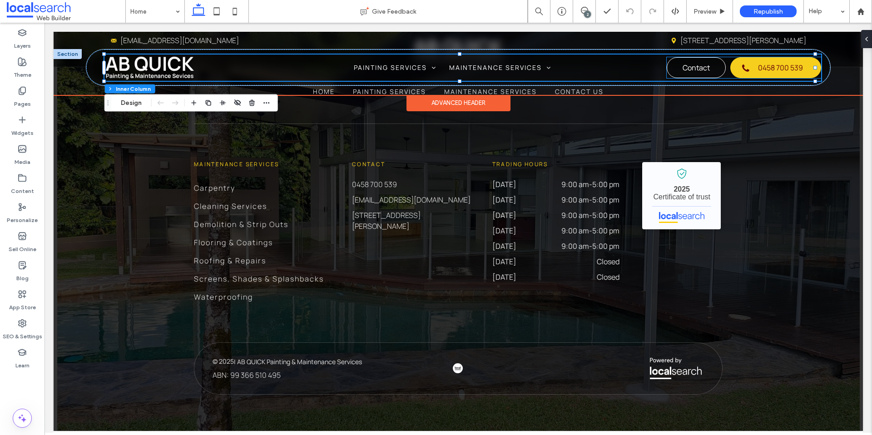
click at [786, 71] on span "0458 700 539" at bounding box center [780, 67] width 45 height 19
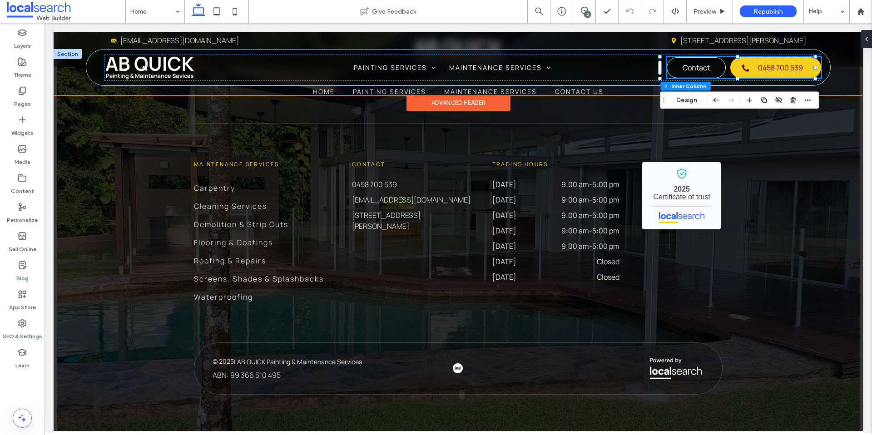
click at [772, 72] on span "0458 700 539" at bounding box center [780, 67] width 45 height 19
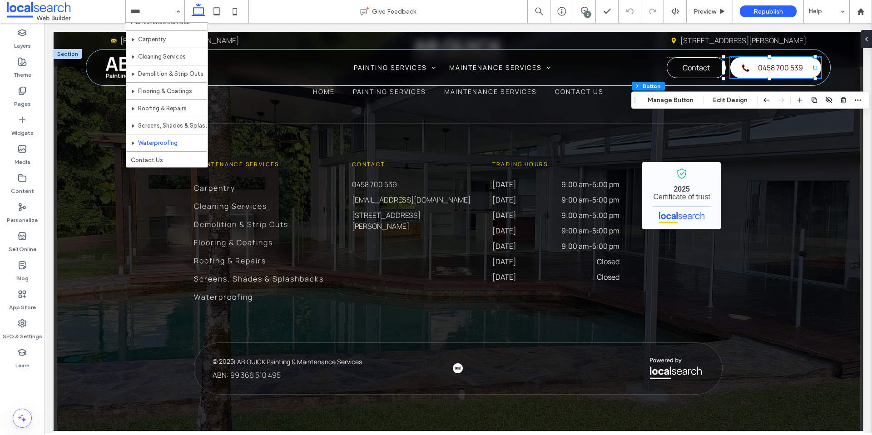
scroll to position [44, 0]
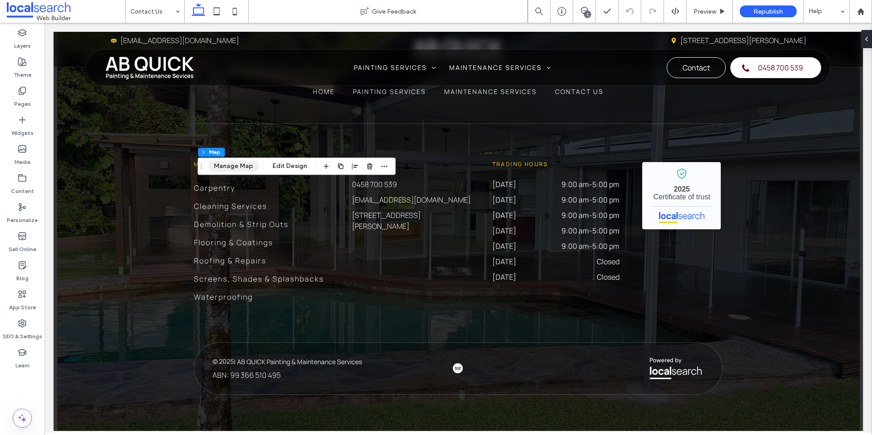
click at [244, 167] on button "Manage Map" at bounding box center [233, 166] width 51 height 11
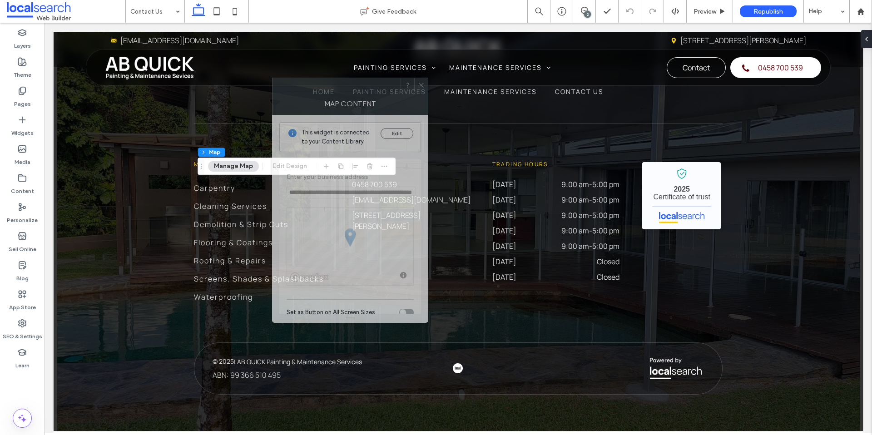
drag, startPoint x: 786, startPoint y: 115, endPoint x: 358, endPoint y: 114, distance: 428.0
click at [357, 98] on div "Map Content" at bounding box center [350, 103] width 156 height 23
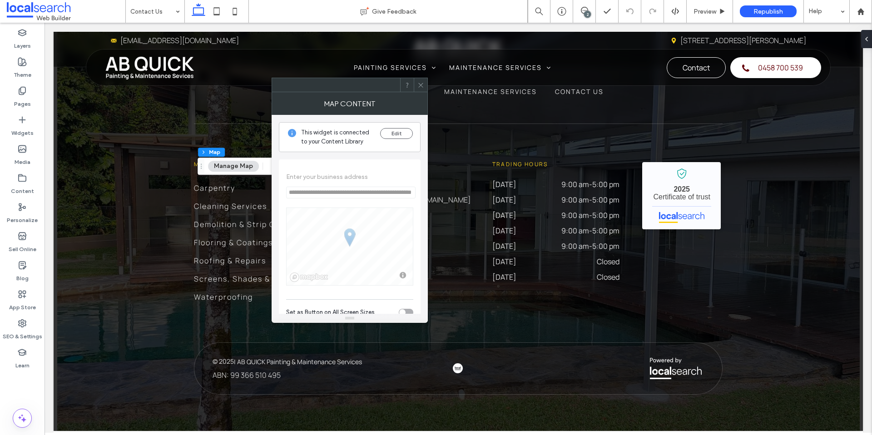
drag, startPoint x: 338, startPoint y: 201, endPoint x: 362, endPoint y: 204, distance: 24.7
click at [362, 204] on span "**********" at bounding box center [349, 229] width 127 height 131
click at [415, 88] on div at bounding box center [421, 85] width 14 height 14
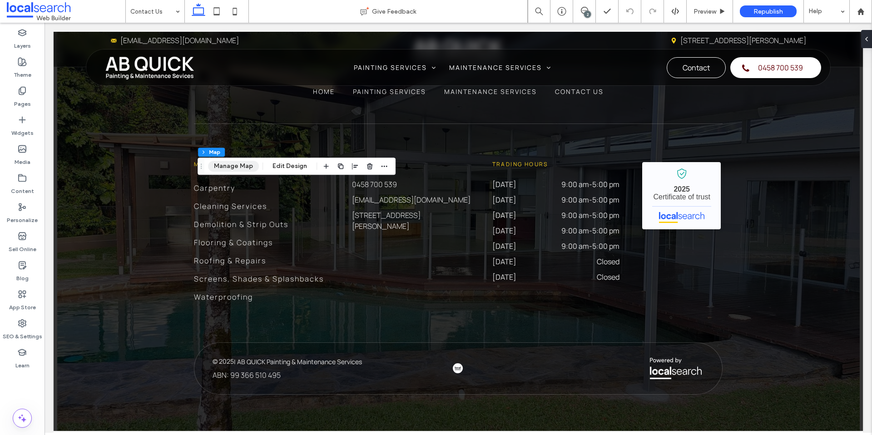
click at [246, 166] on button "Manage Map" at bounding box center [233, 166] width 51 height 11
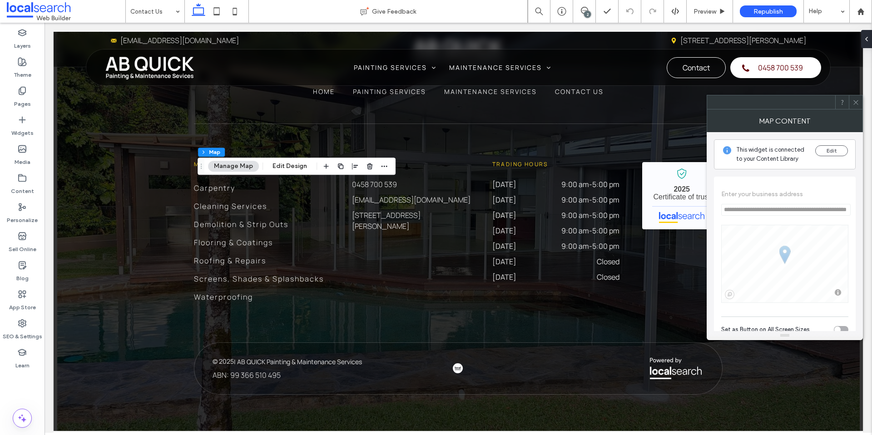
click at [756, 212] on span "**********" at bounding box center [785, 246] width 127 height 131
click at [854, 113] on div "Map Content" at bounding box center [785, 121] width 156 height 23
click at [861, 106] on div at bounding box center [856, 102] width 14 height 14
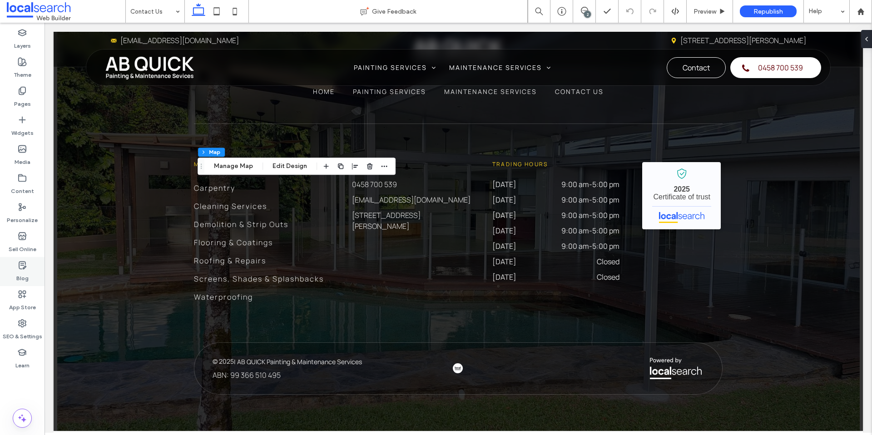
click at [11, 334] on label "SEO & Settings" at bounding box center [23, 334] width 40 height 13
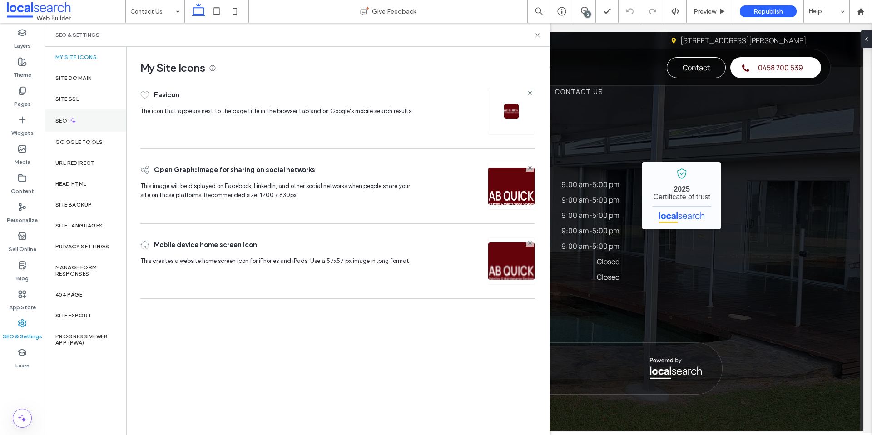
click at [73, 117] on icon at bounding box center [73, 121] width 8 height 8
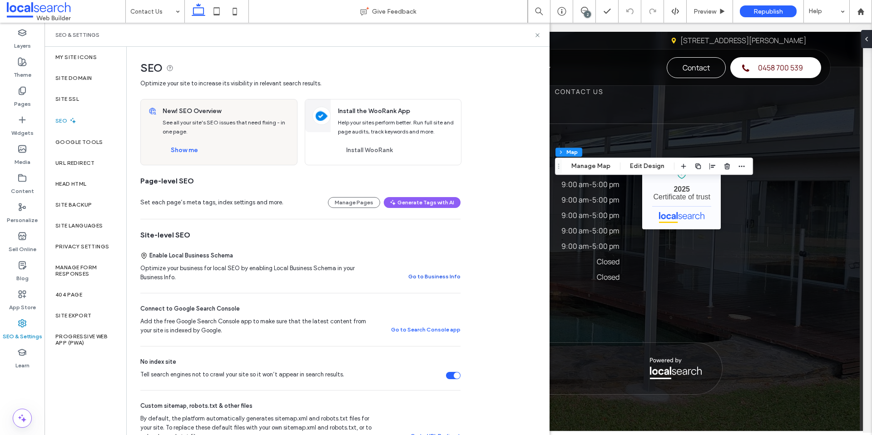
click at [442, 274] on button "Go to Business Info" at bounding box center [434, 276] width 52 height 11
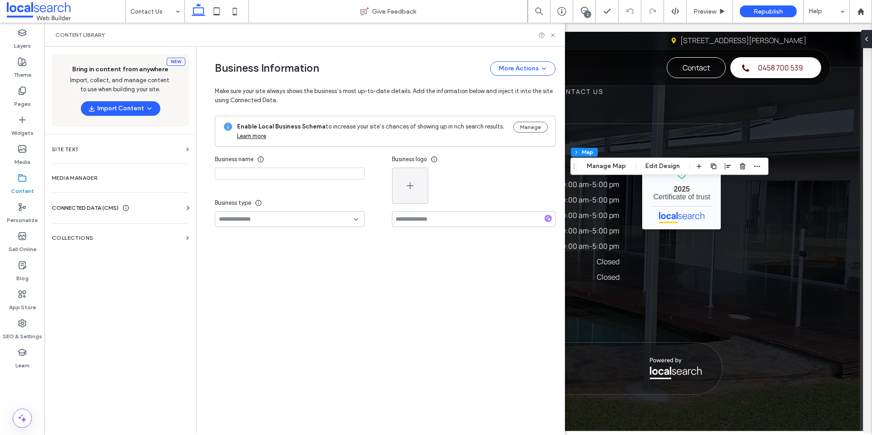
type input "**********"
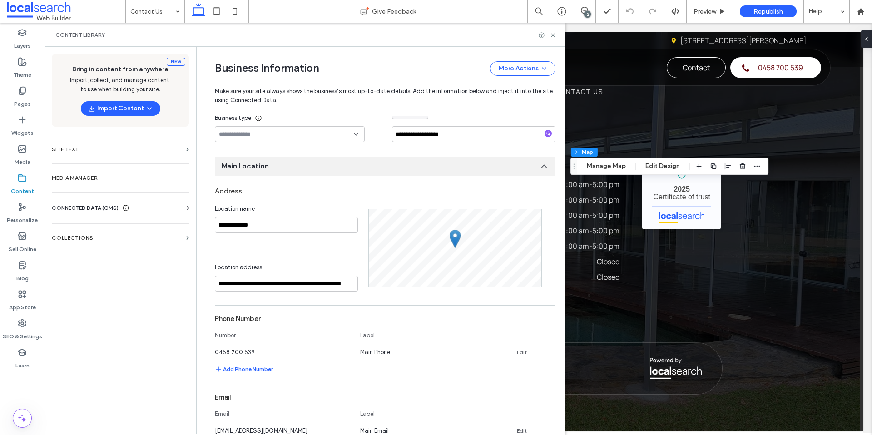
scroll to position [95, 0]
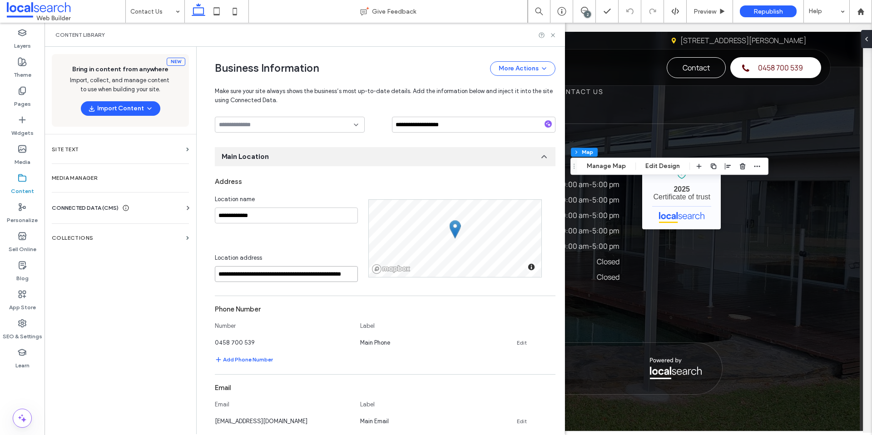
click at [245, 273] on input "**********" at bounding box center [286, 274] width 143 height 16
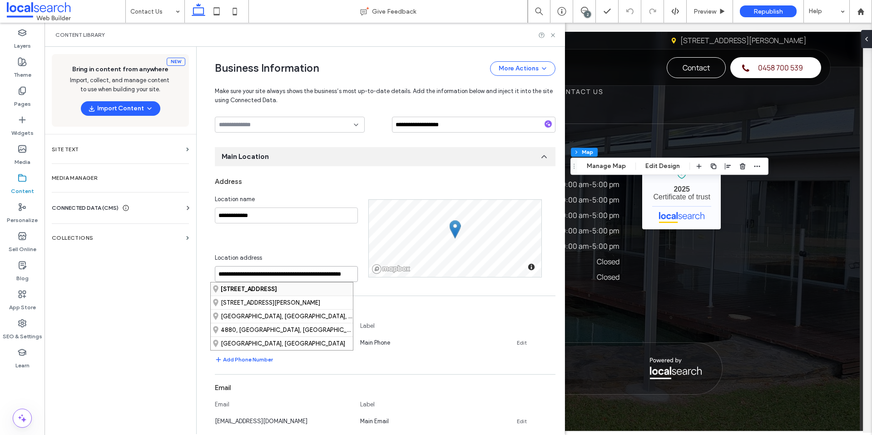
type input "**********"
click at [277, 286] on strong "4 Trevarthan Close, Mareeba Queensland 4880, Australia" at bounding box center [249, 289] width 56 height 7
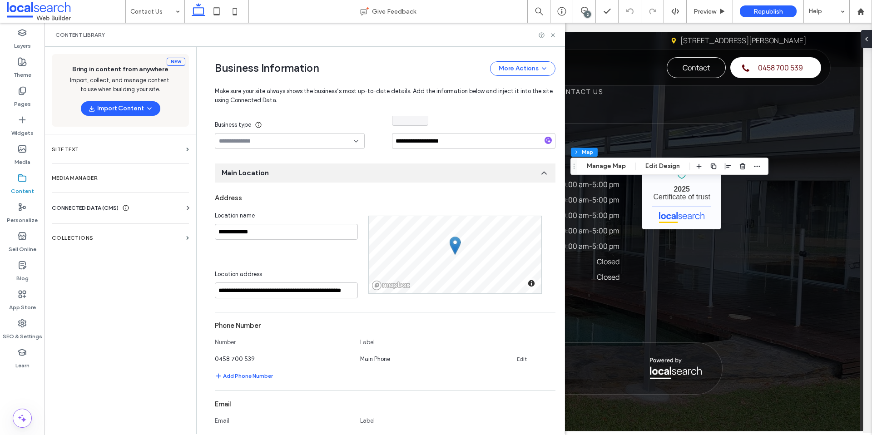
scroll to position [79, 0]
click at [553, 33] on icon at bounding box center [553, 35] width 7 height 7
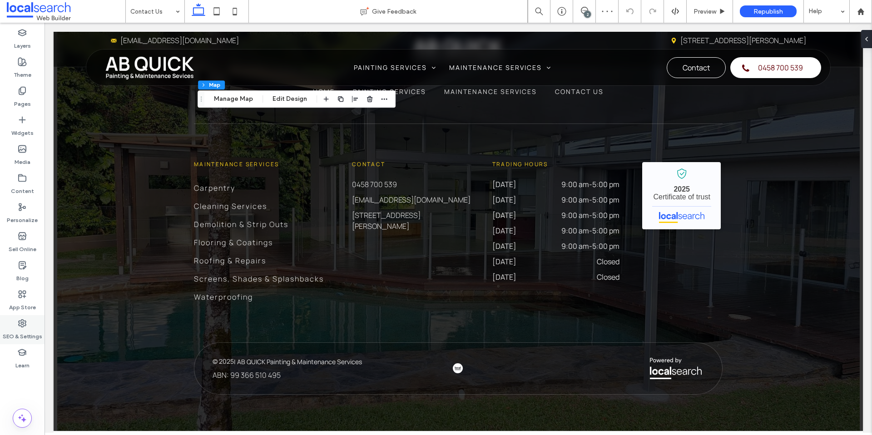
click at [12, 321] on div "SEO & Settings" at bounding box center [22, 329] width 45 height 29
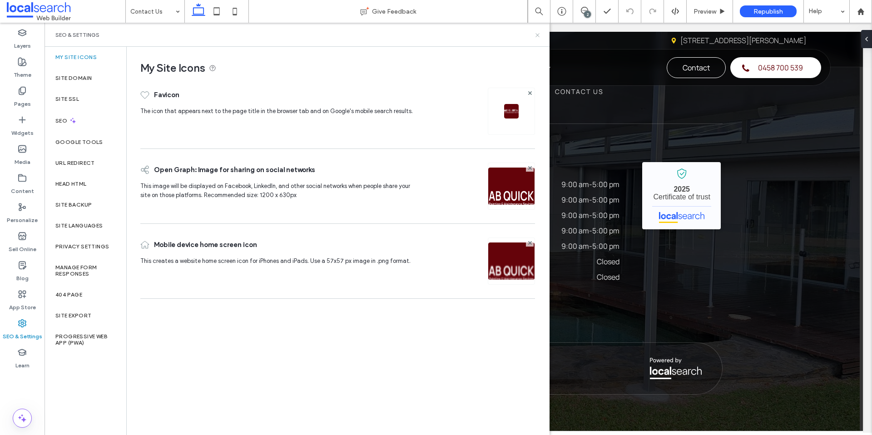
click at [539, 35] on icon at bounding box center [537, 35] width 7 height 7
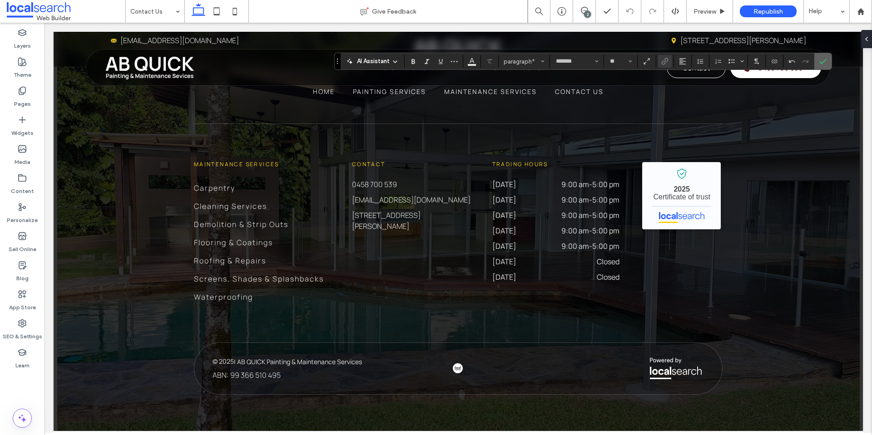
click at [823, 60] on icon "Confirm" at bounding box center [823, 61] width 7 height 7
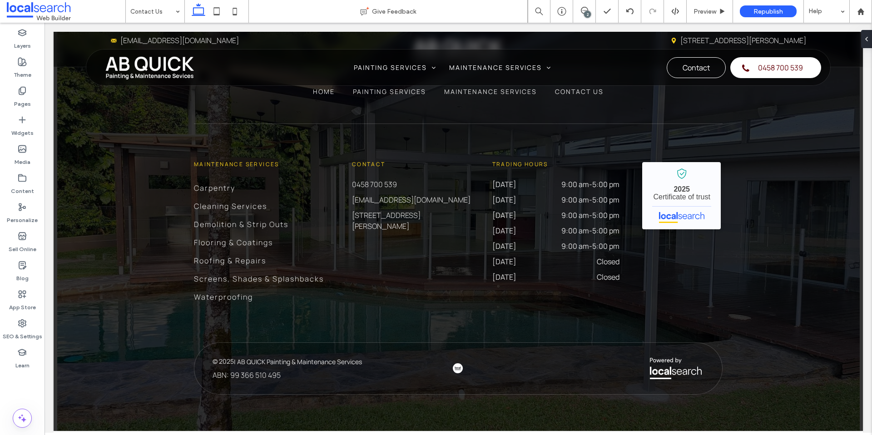
type input "*******"
type input "**"
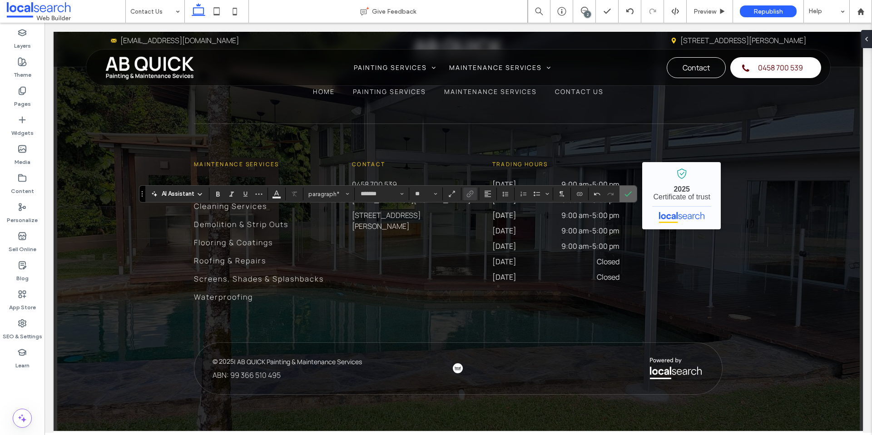
click at [626, 199] on span "Confirm" at bounding box center [627, 194] width 4 height 16
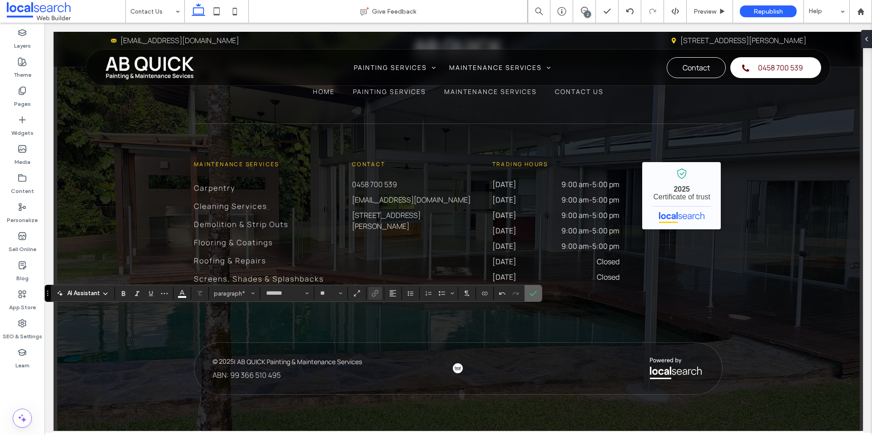
click at [535, 292] on icon "Confirm" at bounding box center [533, 293] width 7 height 7
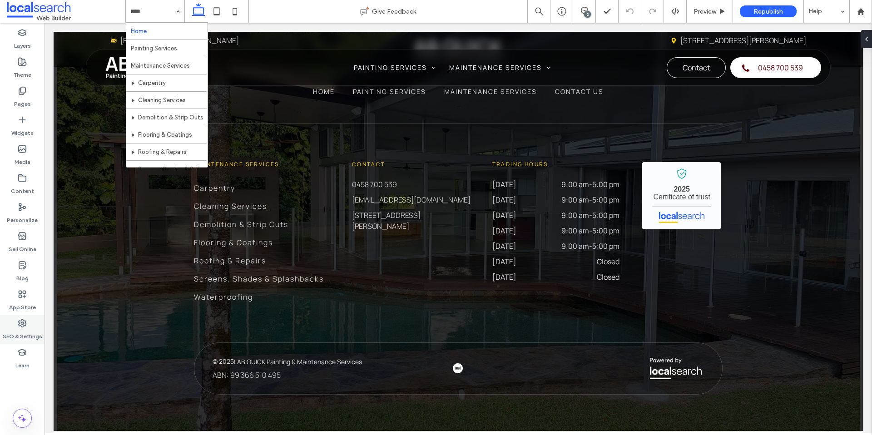
click at [21, 336] on label "SEO & Settings" at bounding box center [23, 334] width 40 height 13
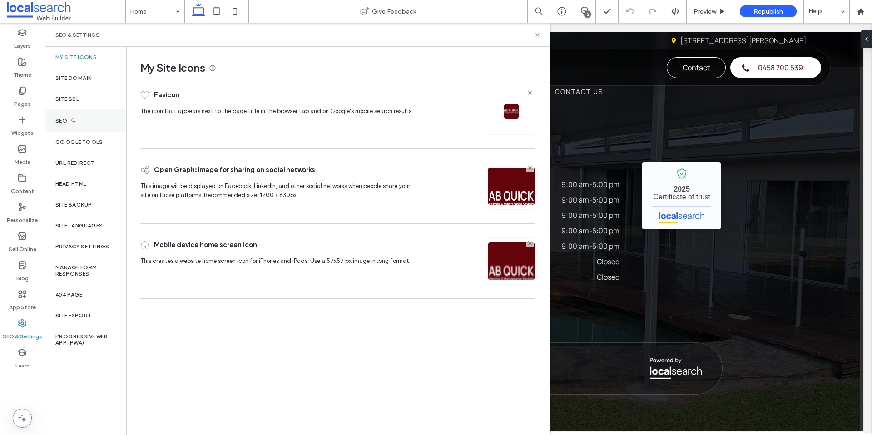
click at [83, 125] on div "SEO" at bounding box center [86, 121] width 82 height 22
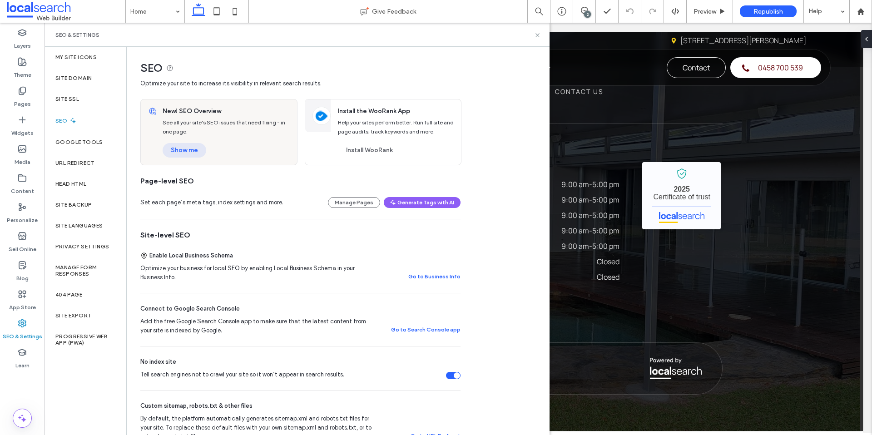
click at [176, 143] on button "Show me" at bounding box center [185, 150] width 44 height 15
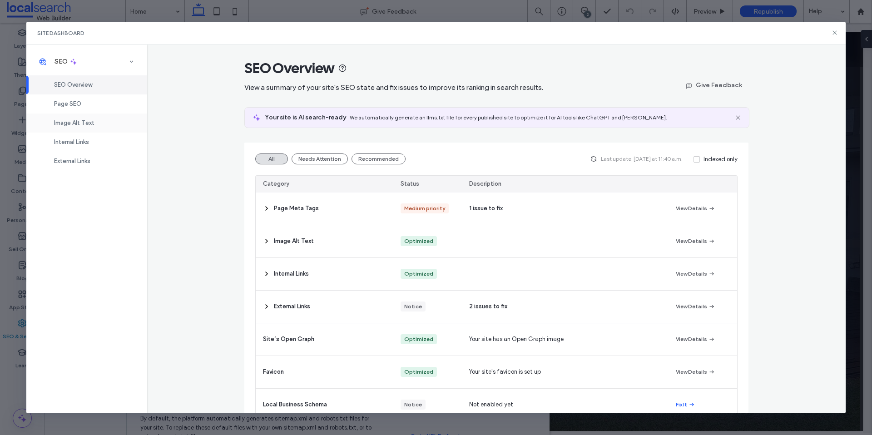
click at [89, 122] on span "Image Alt Text" at bounding box center [74, 123] width 40 height 7
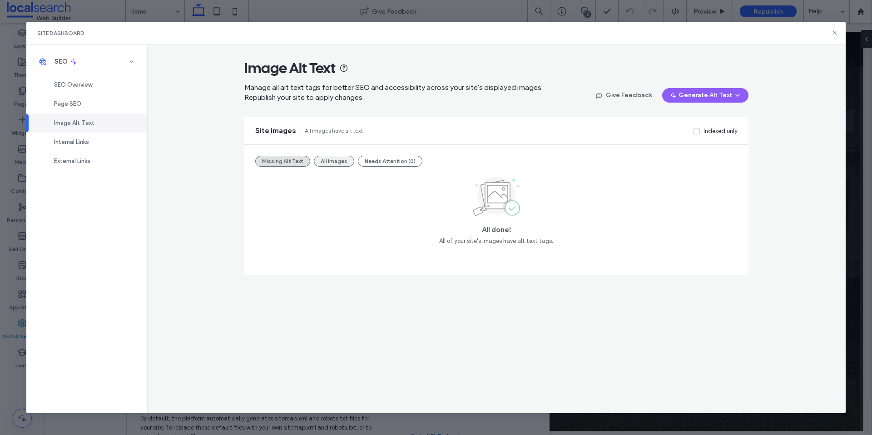
click at [334, 166] on button "All Images" at bounding box center [334, 161] width 40 height 11
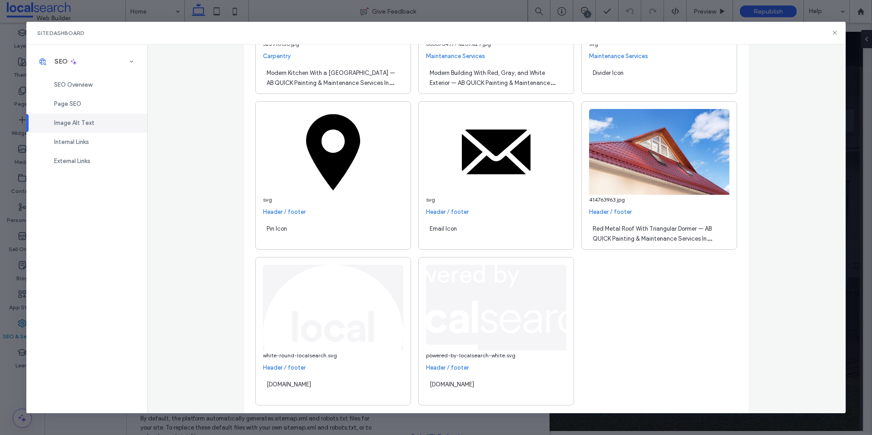
scroll to position [3510, 0]
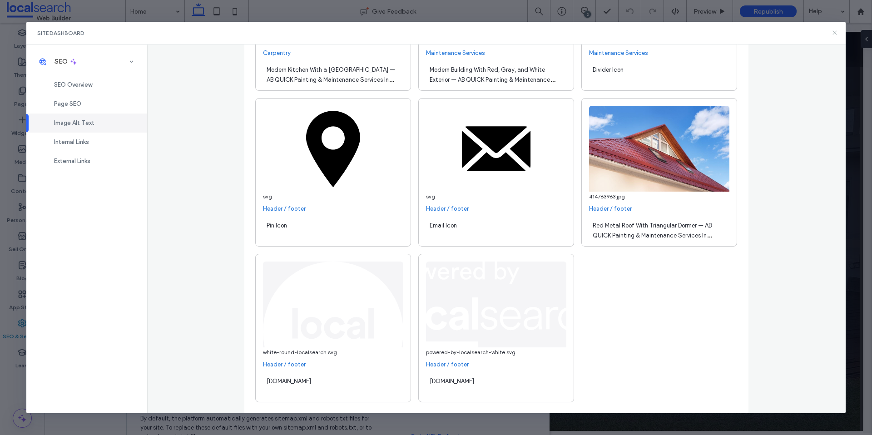
click at [835, 32] on icon at bounding box center [835, 32] width 7 height 7
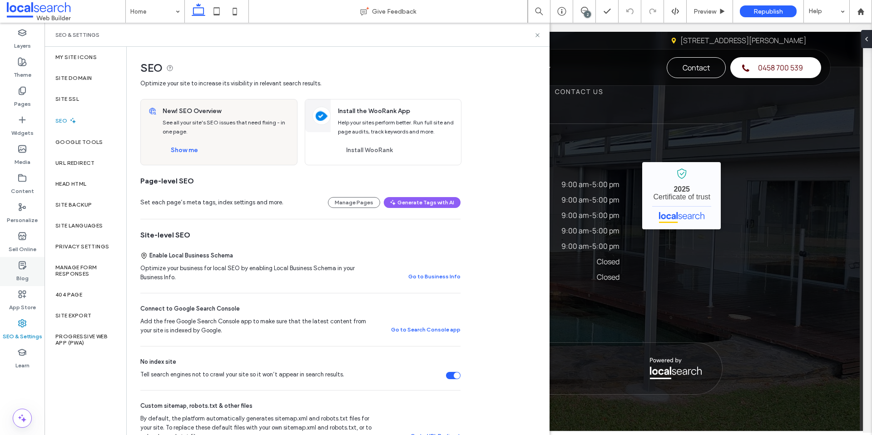
click at [24, 261] on icon at bounding box center [22, 265] width 9 height 9
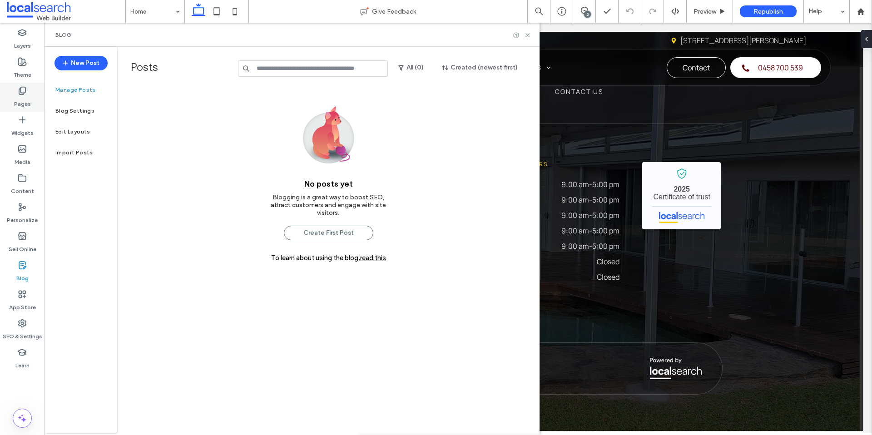
click at [20, 97] on label "Pages" at bounding box center [22, 101] width 17 height 13
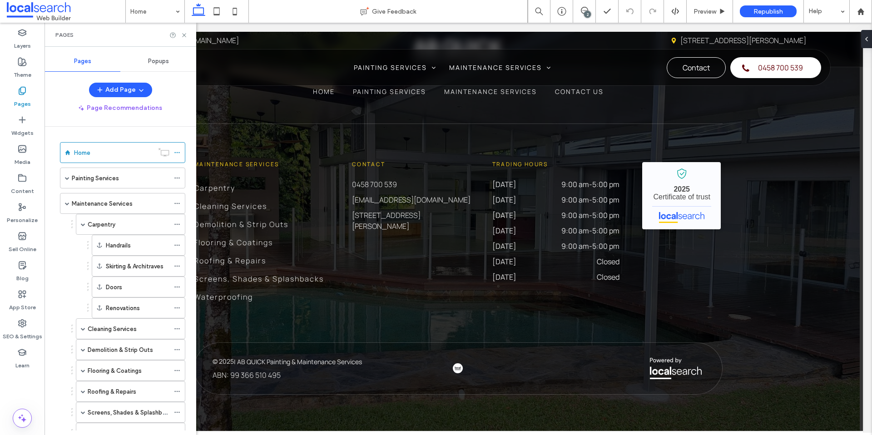
click at [157, 63] on label "Posts" at bounding box center [183, 68] width 105 height 16
click at [166, 62] on span "Popups" at bounding box center [158, 61] width 21 height 7
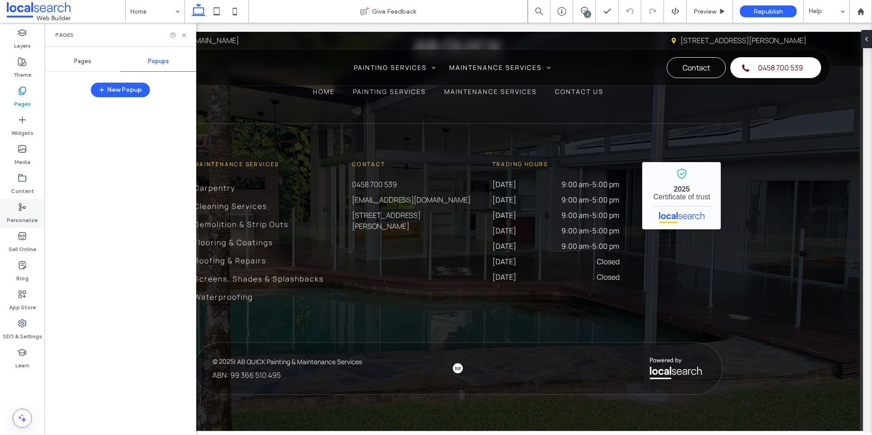
click at [21, 212] on div "Personalize" at bounding box center [22, 213] width 45 height 29
